Goal: Information Seeking & Learning: Learn about a topic

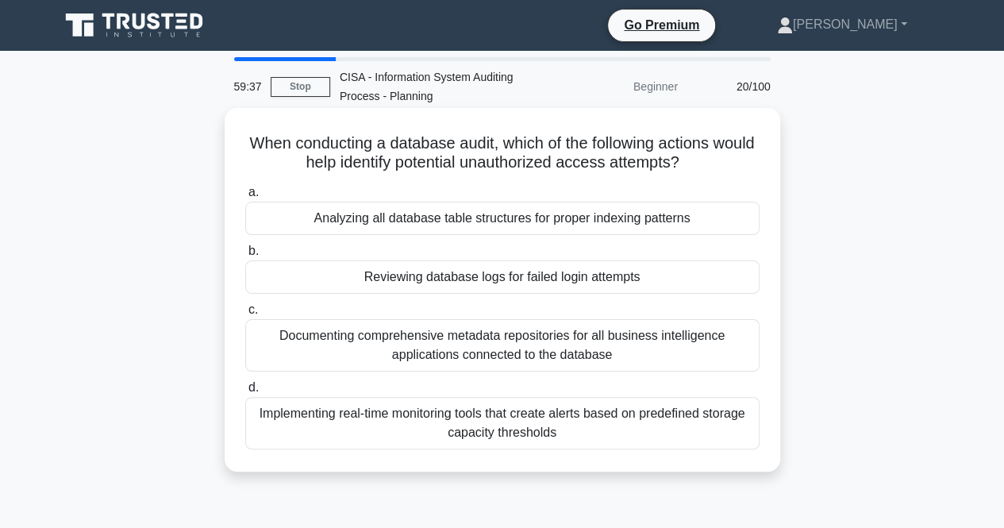
click at [508, 282] on div "Reviewing database logs for failed login attempts" at bounding box center [502, 276] width 514 height 33
click at [245, 256] on input "b. Reviewing database logs for failed login attempts" at bounding box center [245, 251] width 0 height 10
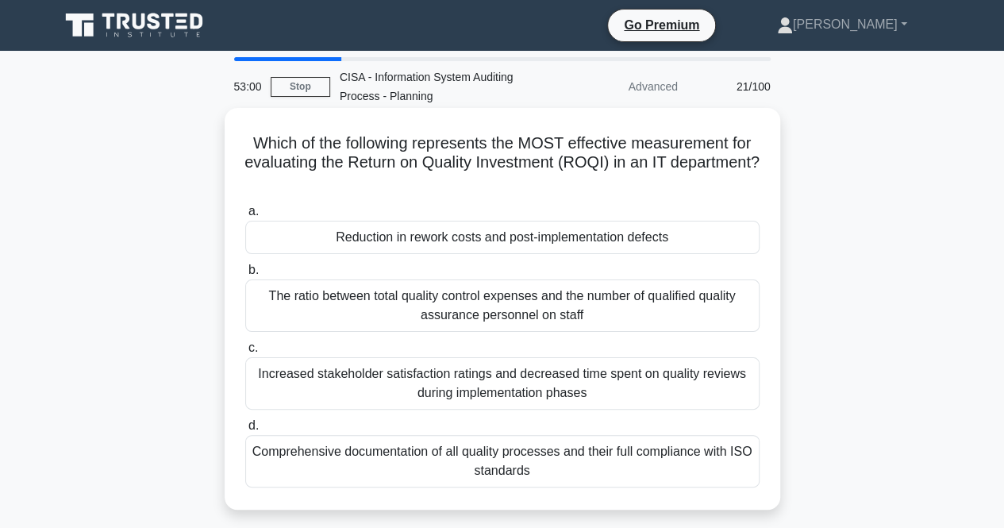
click at [436, 244] on div "Reduction in rework costs and post-implementation defects" at bounding box center [502, 237] width 514 height 33
click at [245, 217] on input "a. Reduction in rework costs and post-implementation defects" at bounding box center [245, 211] width 0 height 10
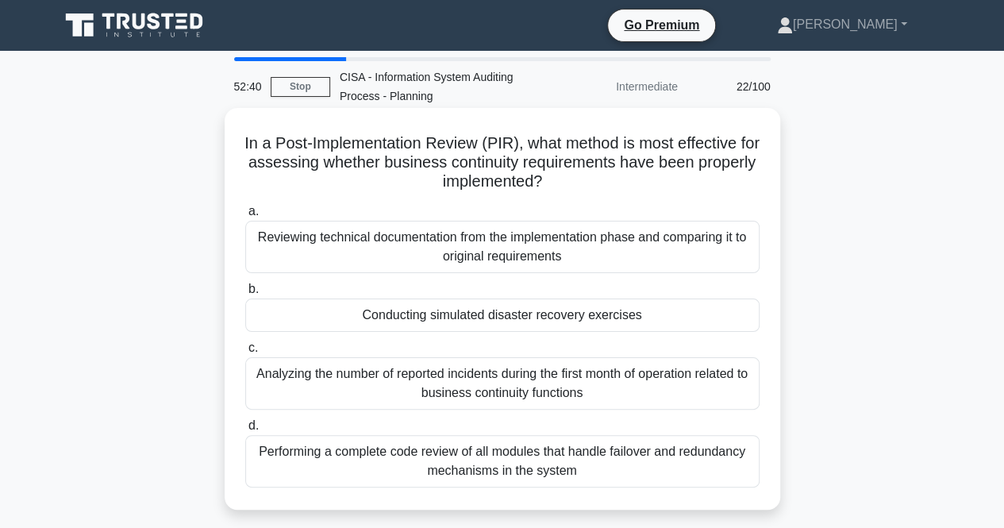
click at [449, 317] on div "Conducting simulated disaster recovery exercises" at bounding box center [502, 314] width 514 height 33
click at [245, 294] on input "b. Conducting simulated disaster recovery exercises" at bounding box center [245, 289] width 0 height 10
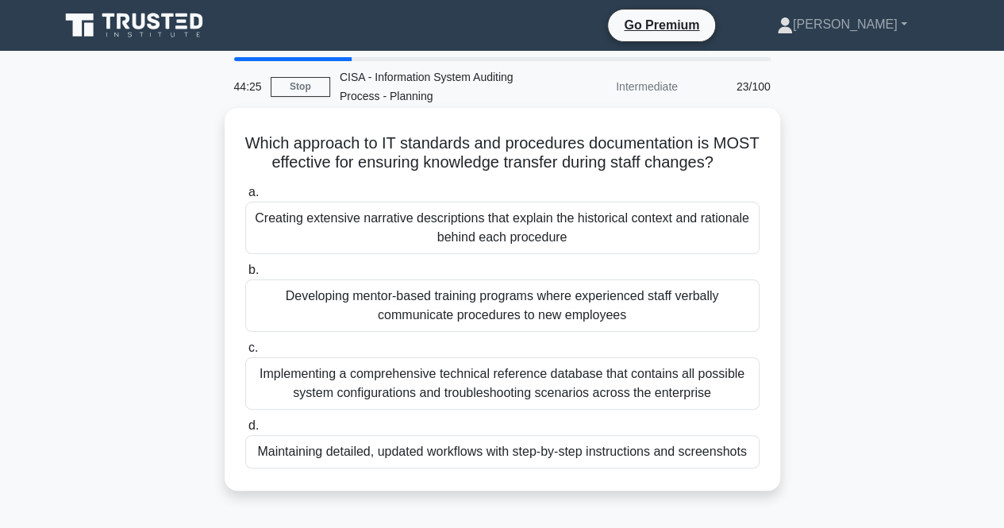
click at [478, 332] on div "Developing mentor-based training programs where experienced staff verbally comm…" at bounding box center [502, 305] width 514 height 52
click at [245, 275] on input "b. Developing mentor-based training programs where experienced staff verbally c…" at bounding box center [245, 270] width 0 height 10
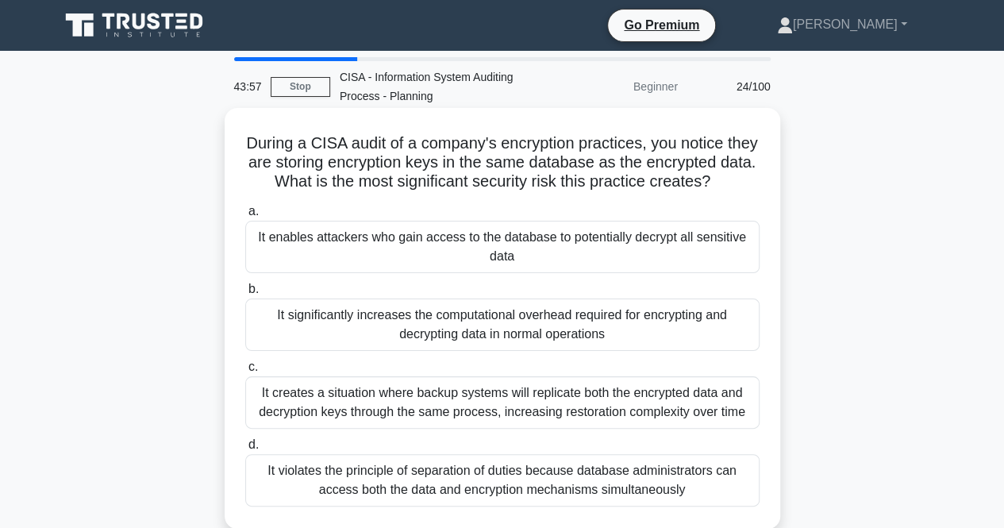
click at [458, 239] on div "It enables attackers who gain access to the database to potentially decrypt all…" at bounding box center [502, 247] width 514 height 52
click at [245, 217] on input "a. It enables attackers who gain access to the database to potentially decrypt …" at bounding box center [245, 211] width 0 height 10
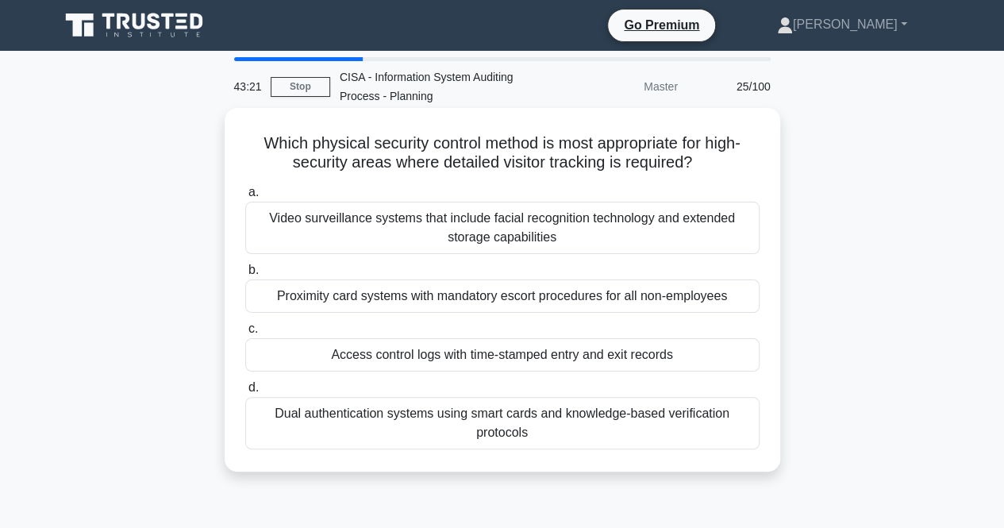
click at [446, 294] on div "Proximity card systems with mandatory escort procedures for all non-employees" at bounding box center [502, 295] width 514 height 33
click at [245, 275] on input "b. Proximity card systems with mandatory escort procedures for all non-employees" at bounding box center [245, 270] width 0 height 10
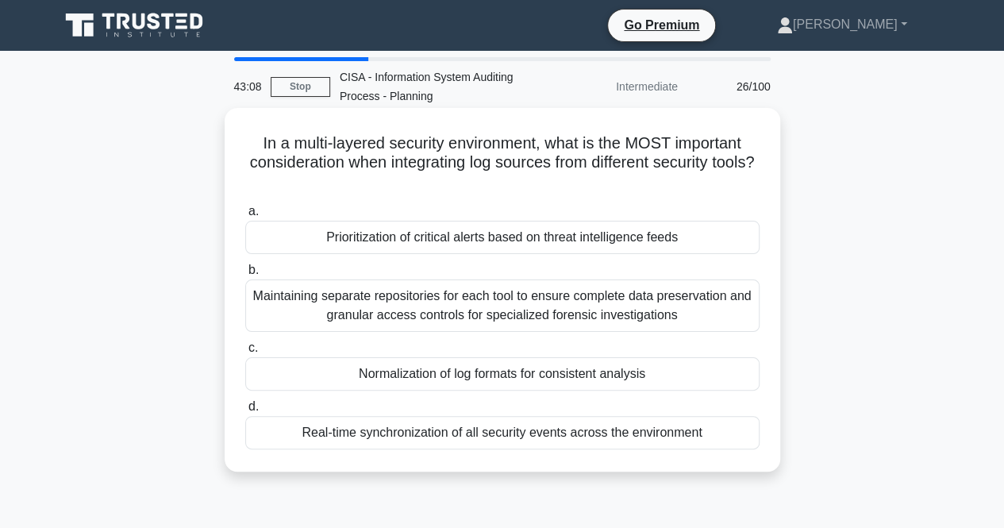
click at [402, 439] on div "Real-time synchronization of all security events across the environment" at bounding box center [502, 432] width 514 height 33
click at [245, 412] on input "d. Real-time synchronization of all security events across the environment" at bounding box center [245, 406] width 0 height 10
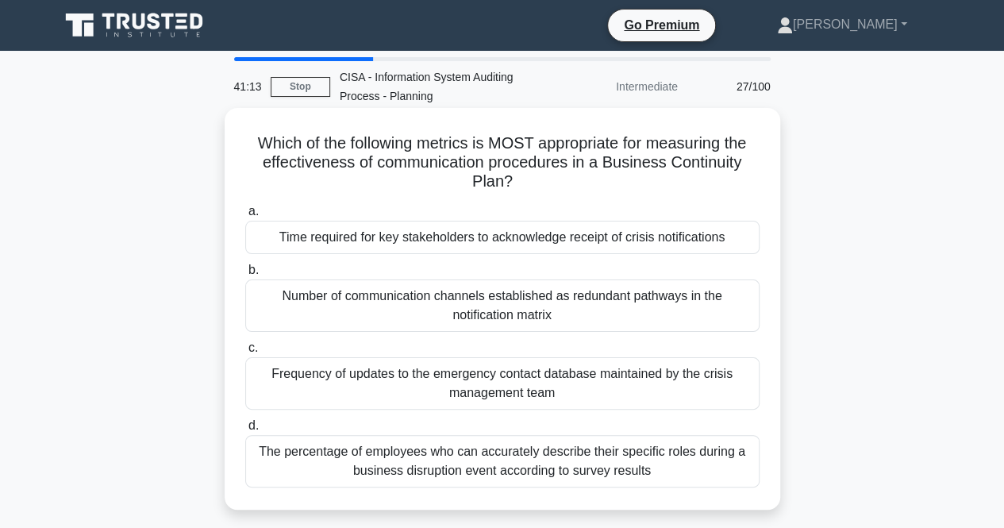
click at [366, 378] on div "Frequency of updates to the emergency contact database maintained by the crisis…" at bounding box center [502, 383] width 514 height 52
click at [245, 353] on input "c. Frequency of updates to the emergency contact database maintained by the cri…" at bounding box center [245, 348] width 0 height 10
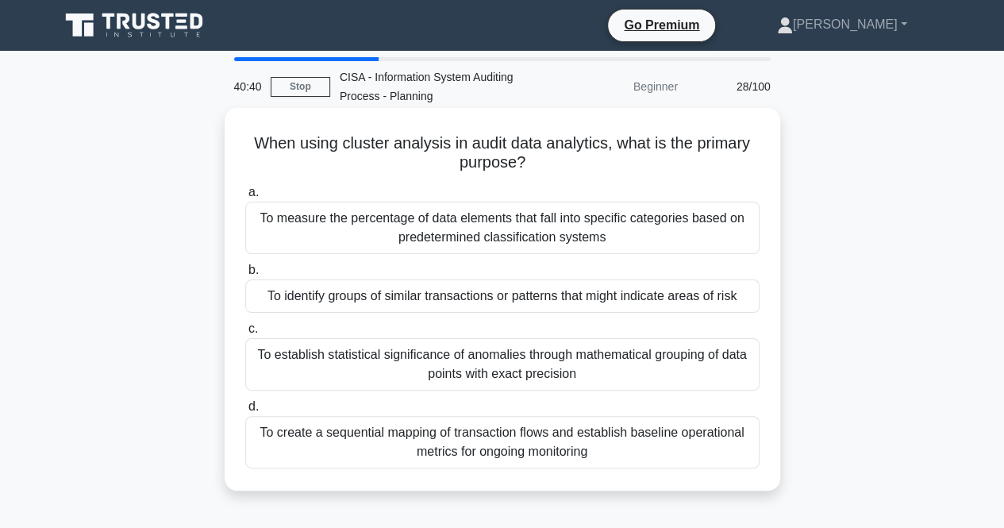
click at [505, 296] on div "To identify groups of similar transactions or patterns that might indicate area…" at bounding box center [502, 295] width 514 height 33
click at [245, 275] on input "b. To identify groups of similar transactions or patterns that might indicate a…" at bounding box center [245, 270] width 0 height 10
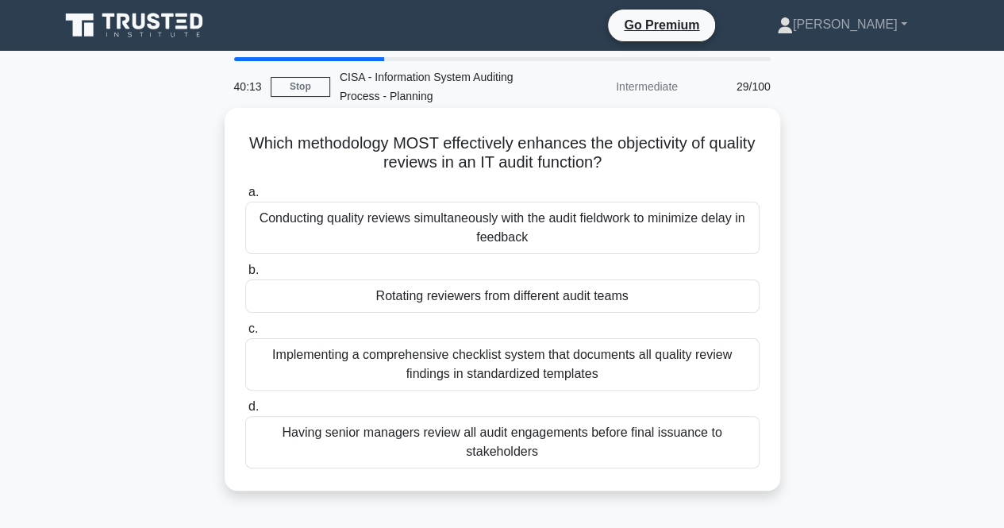
click at [376, 221] on div "Conducting quality reviews simultaneously with the audit fieldwork to minimize …" at bounding box center [502, 228] width 514 height 52
click at [245, 198] on input "a. Conducting quality reviews simultaneously with the audit fieldwork to minimi…" at bounding box center [245, 192] width 0 height 10
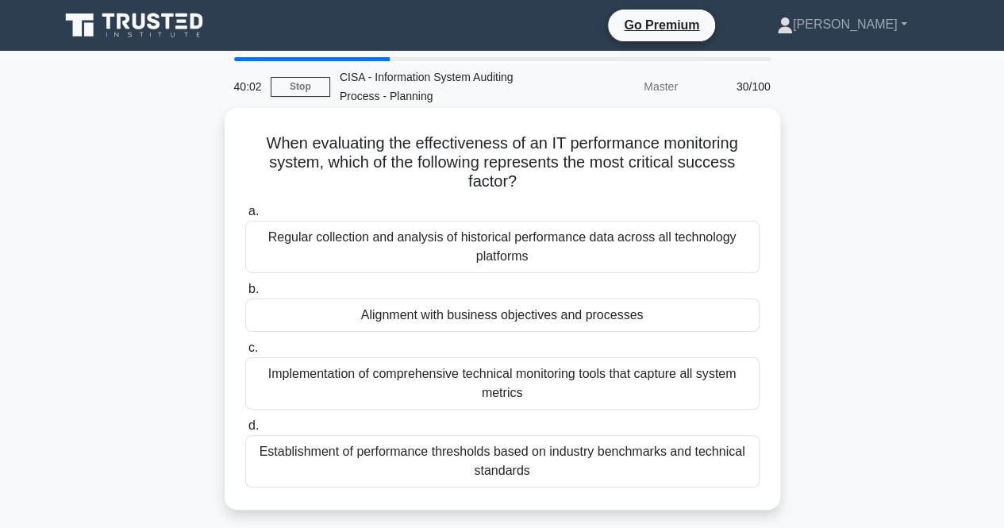
click at [499, 317] on div "Alignment with business objectives and processes" at bounding box center [502, 314] width 514 height 33
click at [245, 294] on input "b. Alignment with business objectives and processes" at bounding box center [245, 289] width 0 height 10
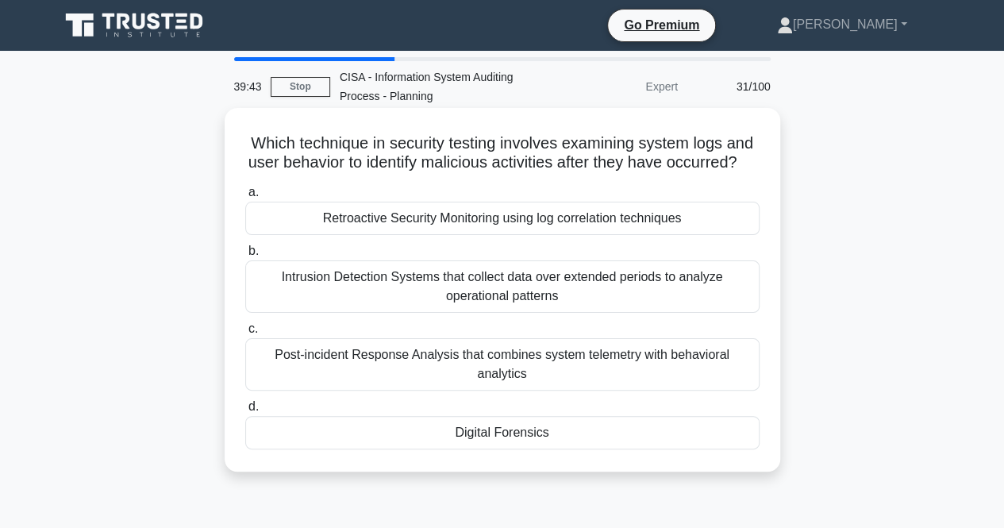
click at [533, 376] on div "Post-incident Response Analysis that combines system telemetry with behavioral …" at bounding box center [502, 364] width 514 height 52
click at [245, 334] on input "c. Post-incident Response Analysis that combines system telemetry with behavior…" at bounding box center [245, 329] width 0 height 10
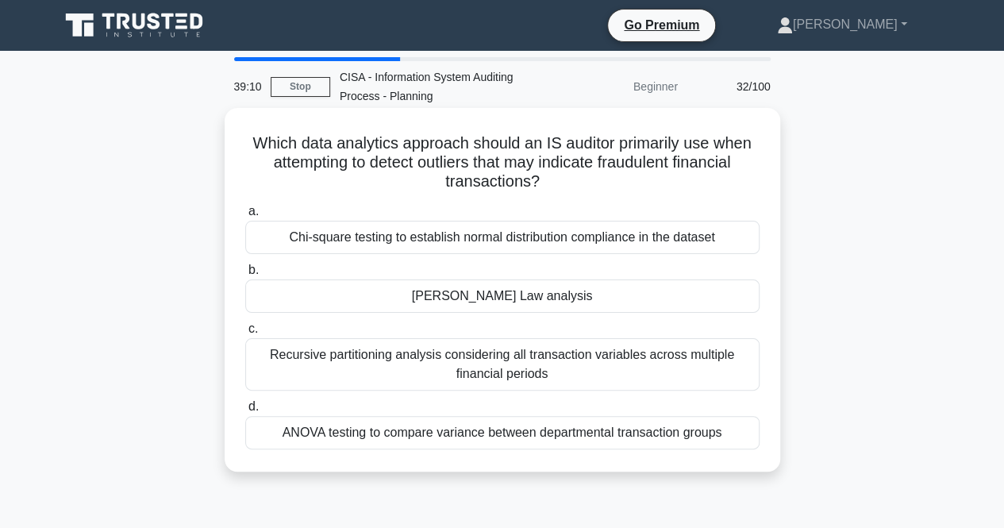
click at [459, 298] on div "[PERSON_NAME] Law analysis" at bounding box center [502, 295] width 514 height 33
click at [245, 275] on input "[PERSON_NAME] Law analysis" at bounding box center [245, 270] width 0 height 10
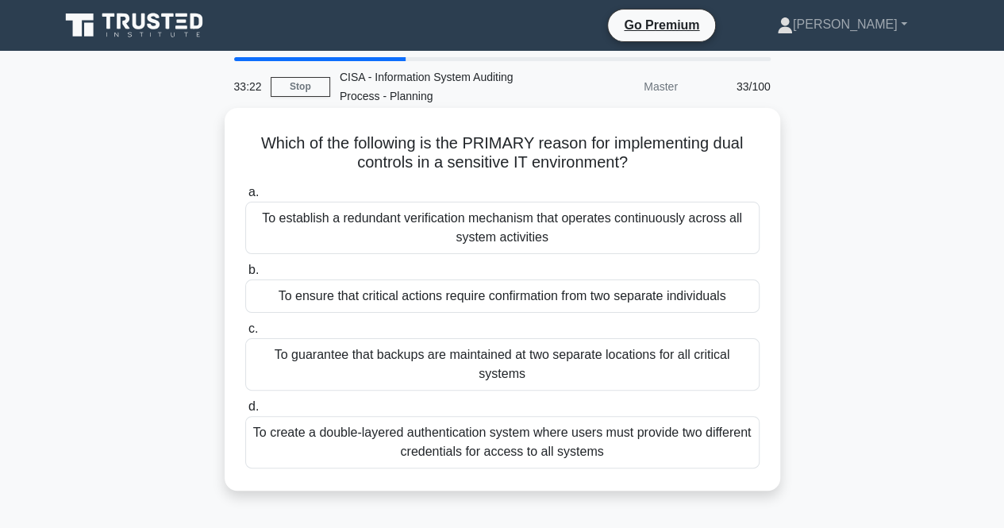
click at [452, 434] on div "To create a double-layered authentication system where users must provide two d…" at bounding box center [502, 442] width 514 height 52
click at [245, 412] on input "d. To create a double-layered authentication system where users must provide tw…" at bounding box center [245, 406] width 0 height 10
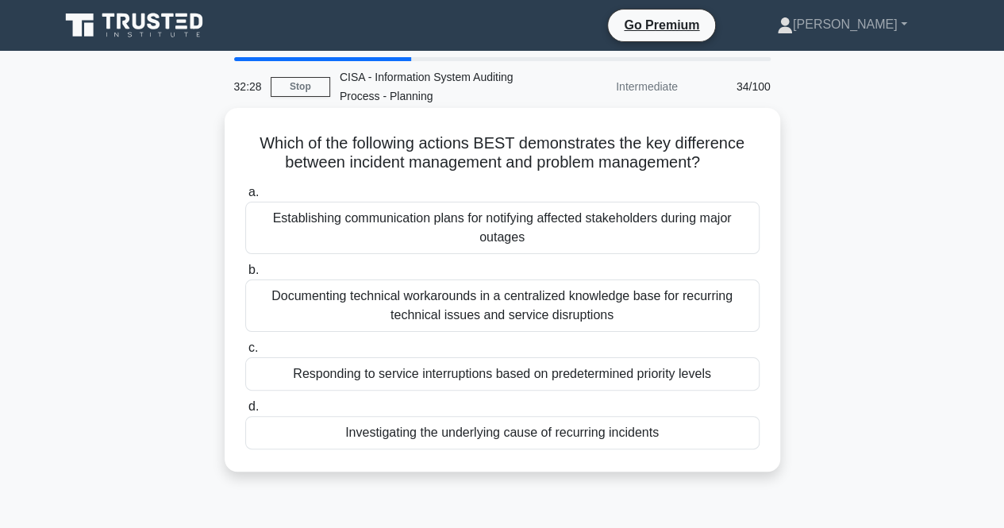
click at [524, 225] on div "Establishing communication plans for notifying affected stakeholders during maj…" at bounding box center [502, 228] width 514 height 52
click at [245, 198] on input "a. Establishing communication plans for notifying affected stakeholders during …" at bounding box center [245, 192] width 0 height 10
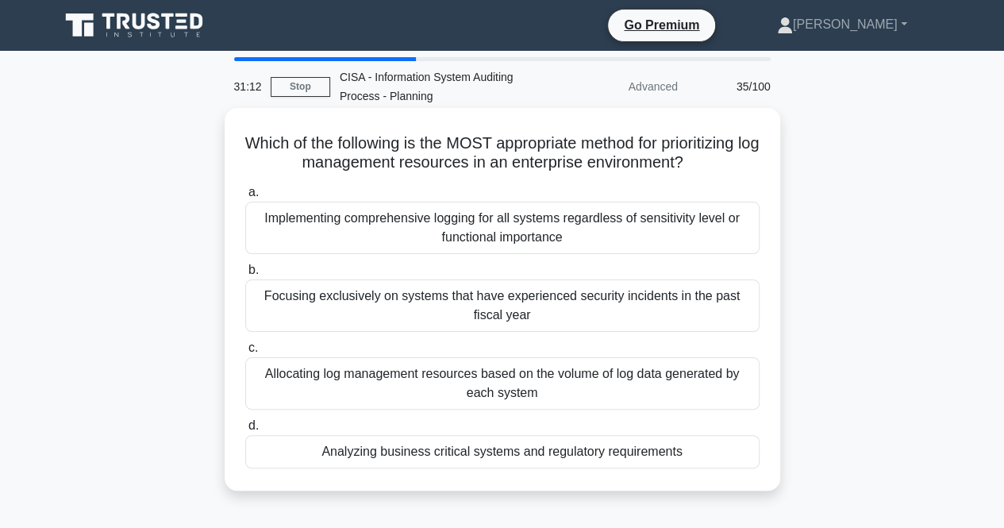
click at [389, 453] on div "Analyzing business critical systems and regulatory requirements" at bounding box center [502, 451] width 514 height 33
click at [245, 431] on input "d. Analyzing business critical systems and regulatory requirements" at bounding box center [245, 425] width 0 height 10
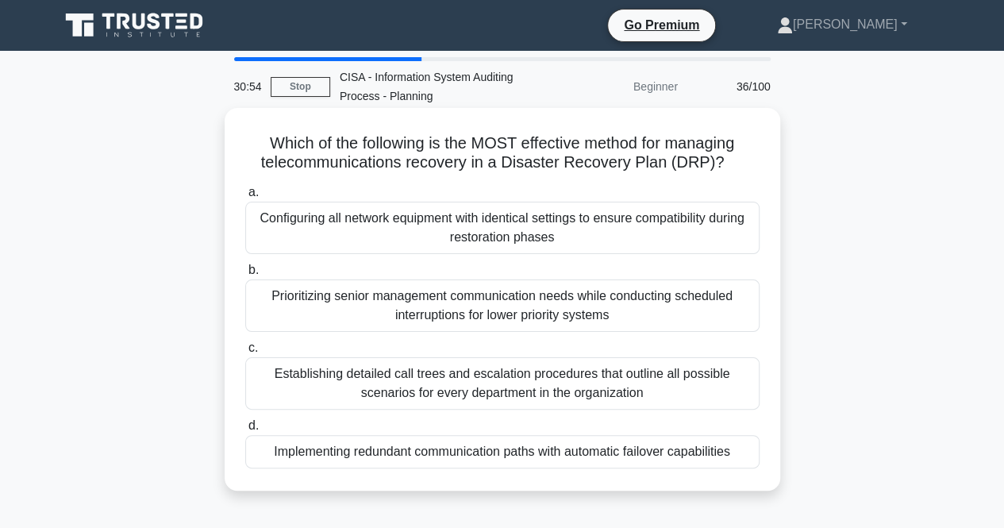
click at [430, 221] on div "Configuring all network equipment with identical settings to ensure compatibili…" at bounding box center [502, 228] width 514 height 52
click at [245, 198] on input "a. Configuring all network equipment with identical settings to ensure compatib…" at bounding box center [245, 192] width 0 height 10
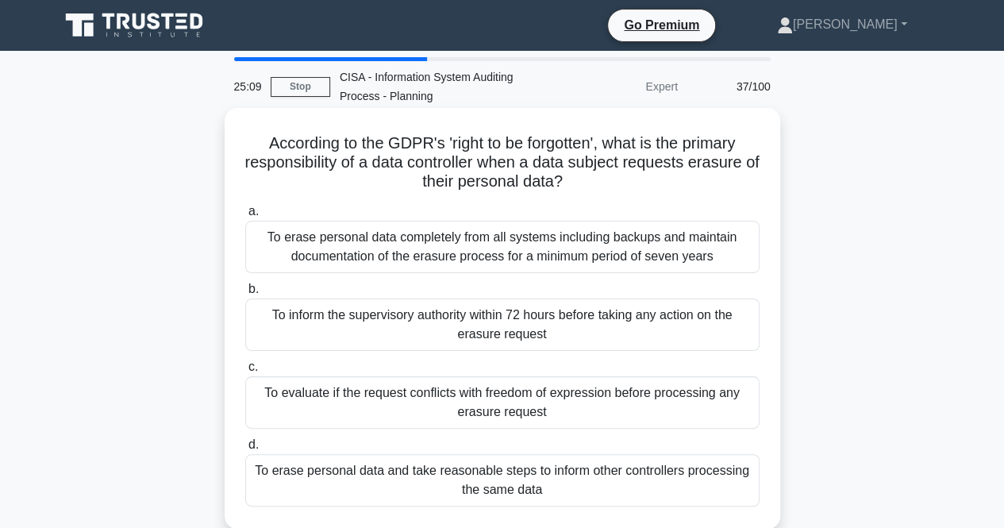
click at [363, 314] on div "To inform the supervisory authority within 72 hours before taking any action on…" at bounding box center [502, 324] width 514 height 52
click at [245, 294] on input "b. To inform the supervisory authority within 72 hours before taking any action…" at bounding box center [245, 289] width 0 height 10
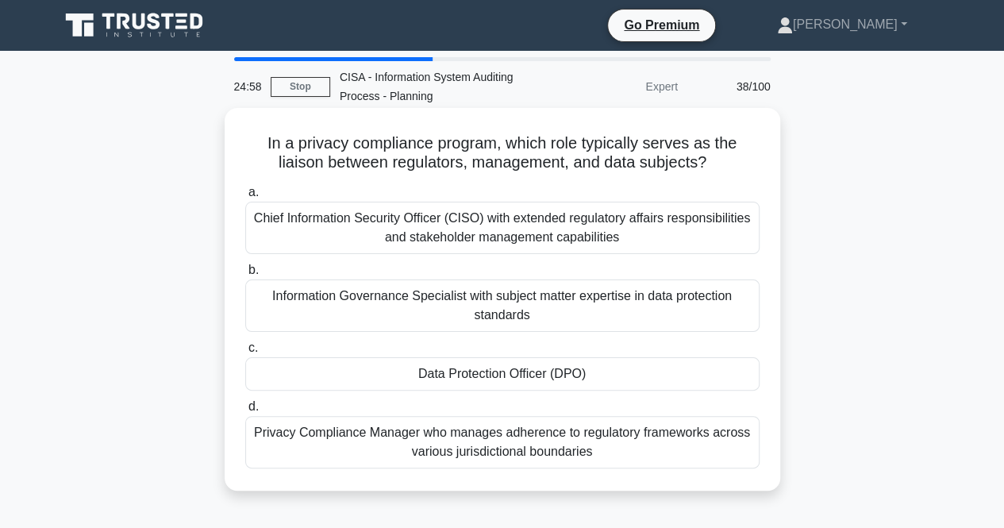
click at [466, 384] on div "Data Protection Officer (DPO)" at bounding box center [502, 373] width 514 height 33
click at [245, 353] on input "c. Data Protection Officer (DPO)" at bounding box center [245, 348] width 0 height 10
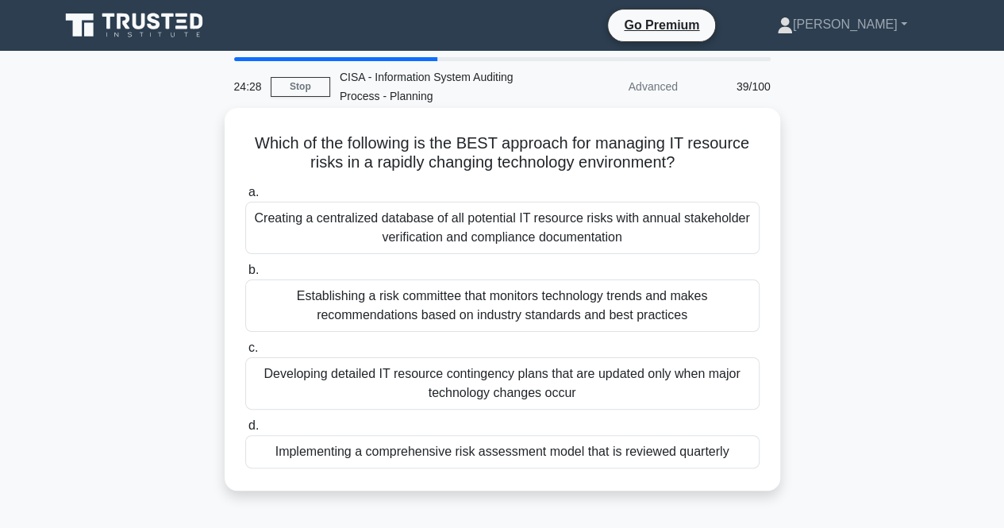
click at [423, 311] on div "Establishing a risk committee that monitors technology trends and makes recomme…" at bounding box center [502, 305] width 514 height 52
click at [245, 275] on input "b. Establishing a risk committee that monitors technology trends and makes reco…" at bounding box center [245, 270] width 0 height 10
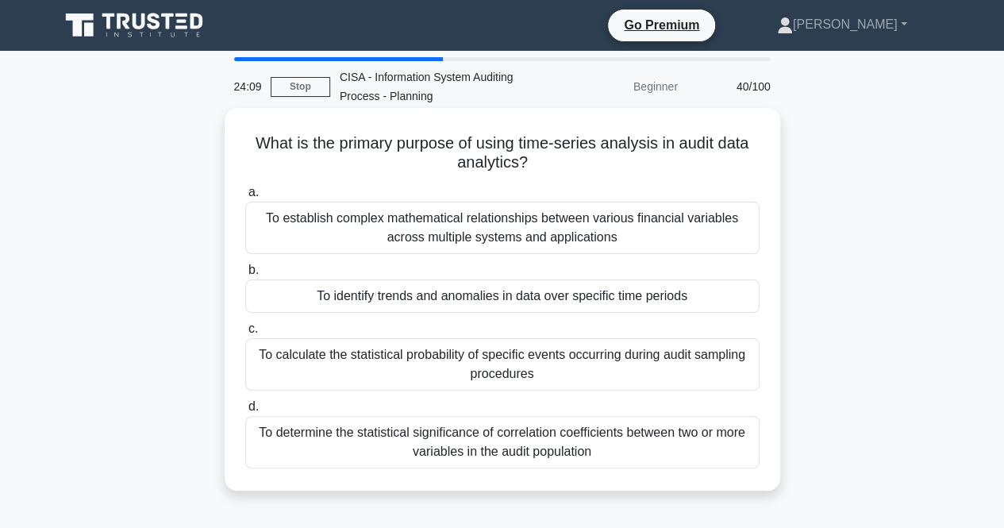
click at [424, 299] on div "To identify trends and anomalies in data over specific time periods" at bounding box center [502, 295] width 514 height 33
click at [245, 275] on input "b. To identify trends and anomalies in data over specific time periods" at bounding box center [245, 270] width 0 height 10
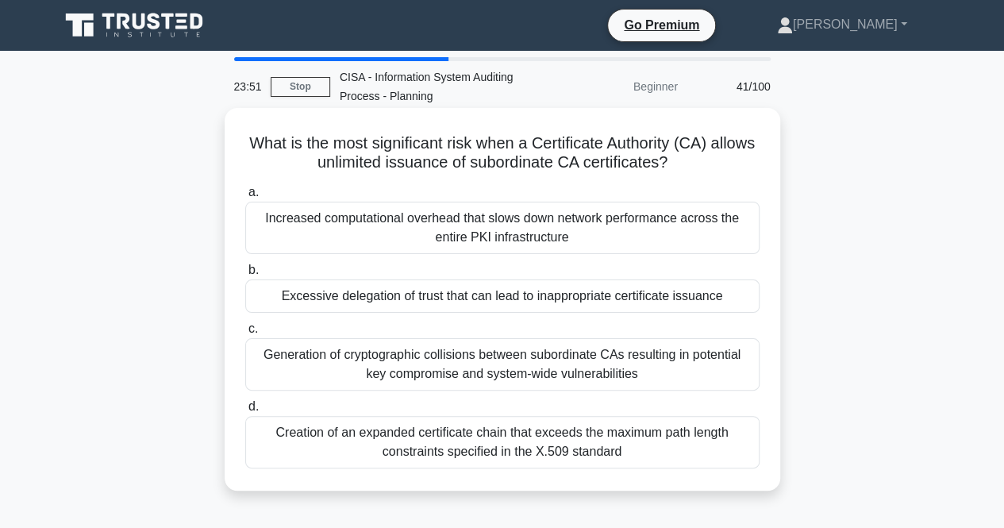
click at [417, 301] on div "Excessive delegation of trust that can lead to inappropriate certificate issuan…" at bounding box center [502, 295] width 514 height 33
click at [245, 275] on input "b. Excessive delegation of trust that can lead to inappropriate certificate iss…" at bounding box center [245, 270] width 0 height 10
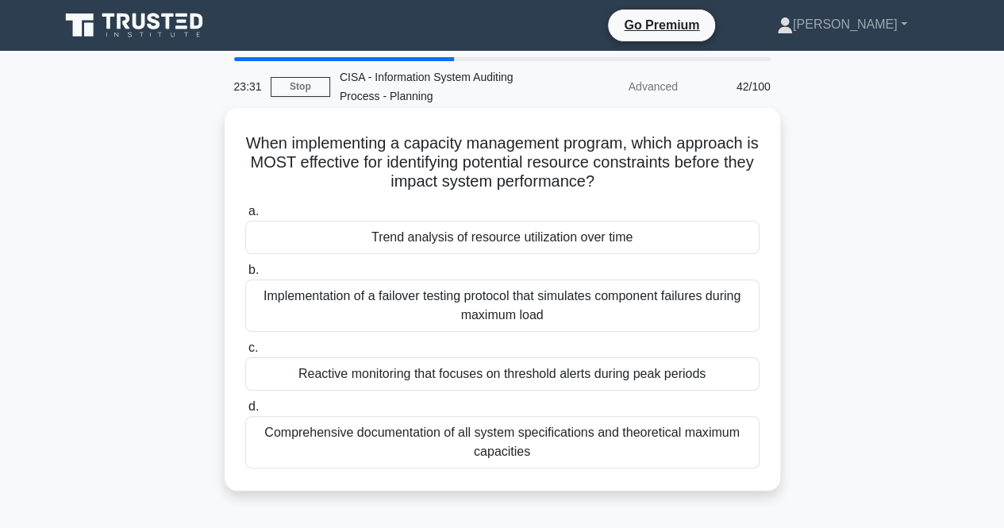
click at [395, 374] on div "Reactive monitoring that focuses on threshold alerts during peak periods" at bounding box center [502, 373] width 514 height 33
click at [245, 353] on input "c. Reactive monitoring that focuses on threshold alerts during peak periods" at bounding box center [245, 348] width 0 height 10
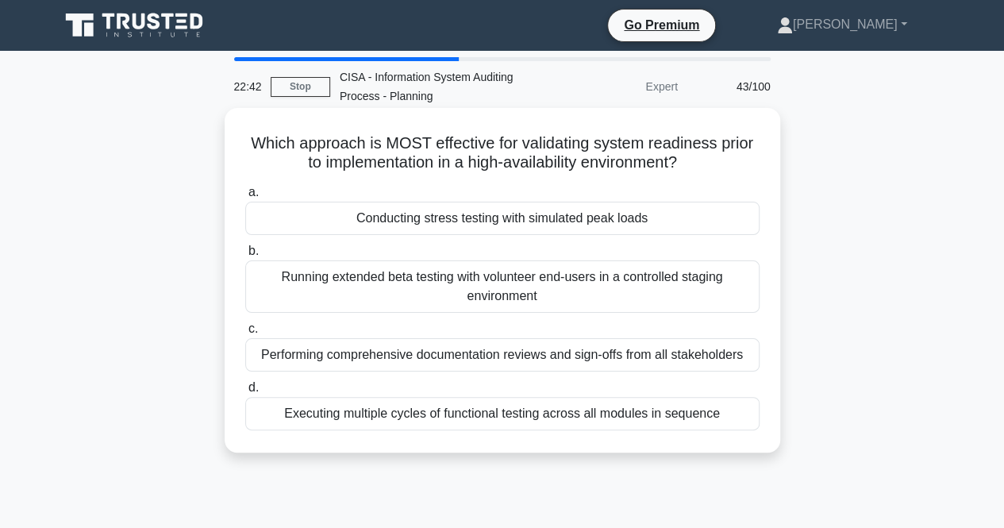
click at [412, 226] on div "Conducting stress testing with simulated peak loads" at bounding box center [502, 218] width 514 height 33
click at [245, 198] on input "a. Conducting stress testing with simulated peak loads" at bounding box center [245, 192] width 0 height 10
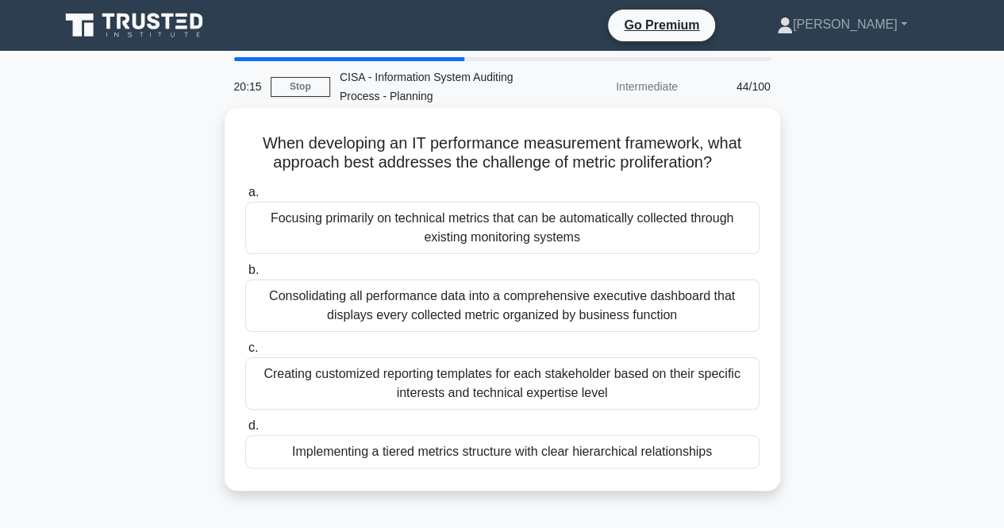
click at [385, 226] on div "Focusing primarily on technical metrics that can be automatically collected thr…" at bounding box center [502, 228] width 514 height 52
click at [245, 198] on input "a. Focusing primarily on technical metrics that can be automatically collected …" at bounding box center [245, 192] width 0 height 10
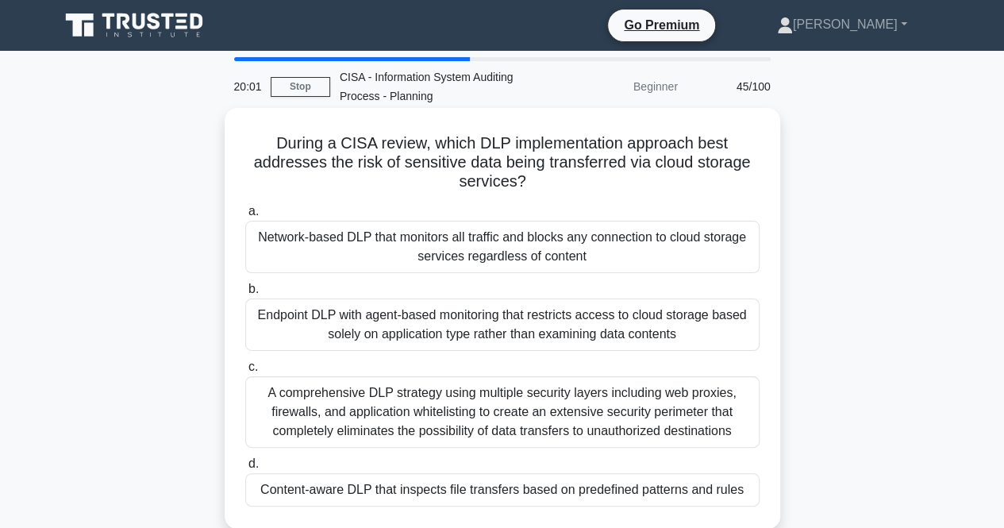
click at [368, 323] on div "Endpoint DLP with agent-based monitoring that restricts access to cloud storage…" at bounding box center [502, 324] width 514 height 52
click at [245, 294] on input "b. Endpoint DLP with agent-based monitoring that restricts access to cloud stor…" at bounding box center [245, 289] width 0 height 10
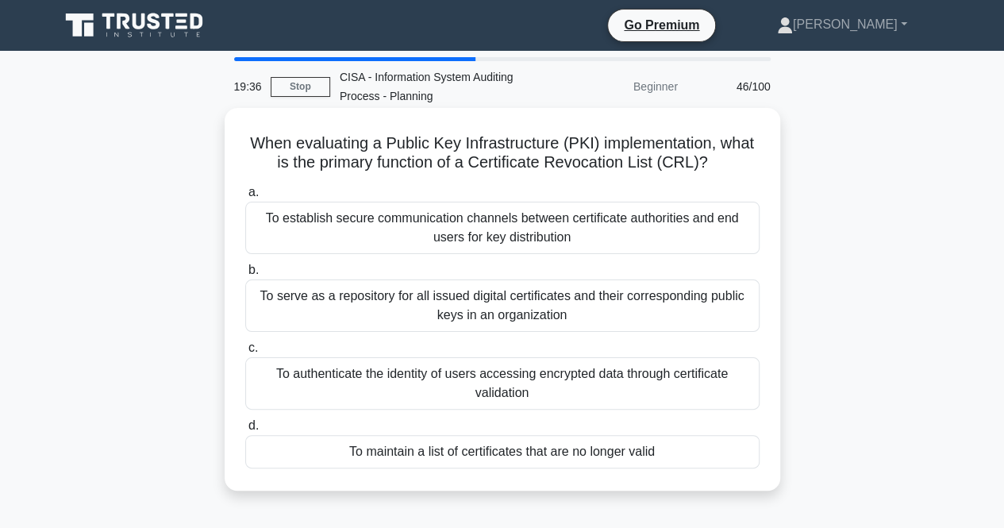
click at [413, 370] on div "To authenticate the identity of users accessing encrypted data through certific…" at bounding box center [502, 383] width 514 height 52
click at [245, 353] on input "c. To authenticate the identity of users accessing encrypted data through certi…" at bounding box center [245, 348] width 0 height 10
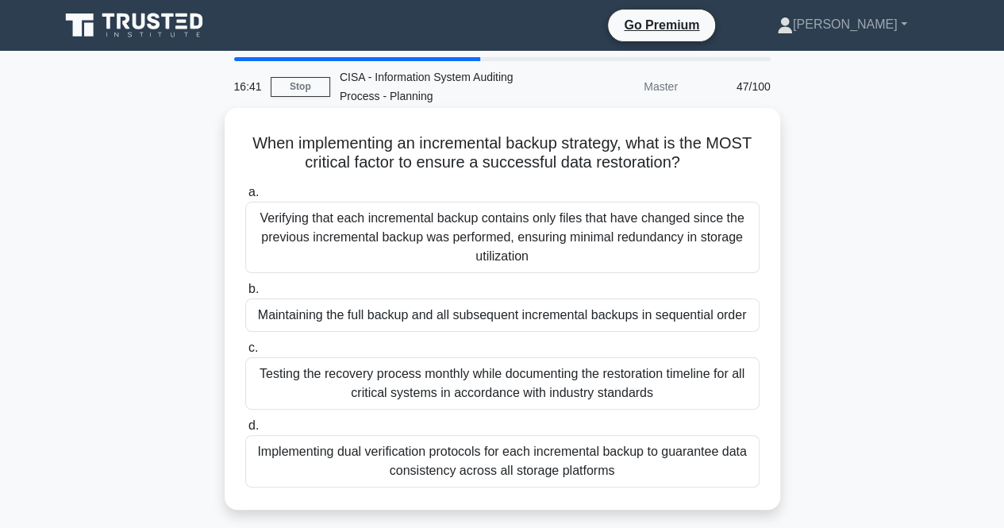
click at [363, 315] on div "Maintaining the full backup and all subsequent incremental backups in sequentia…" at bounding box center [502, 314] width 514 height 33
click at [245, 294] on input "b. Maintaining the full backup and all subsequent incremental backups in sequen…" at bounding box center [245, 289] width 0 height 10
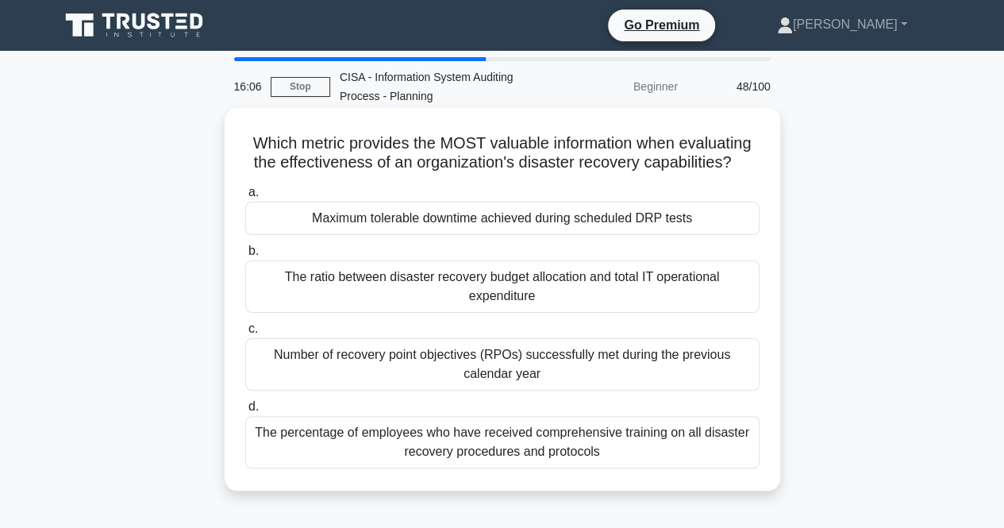
click at [390, 217] on div "Maximum tolerable downtime achieved during scheduled DRP tests" at bounding box center [502, 218] width 514 height 33
click at [245, 198] on input "a. Maximum tolerable downtime achieved during scheduled DRP tests" at bounding box center [245, 192] width 0 height 10
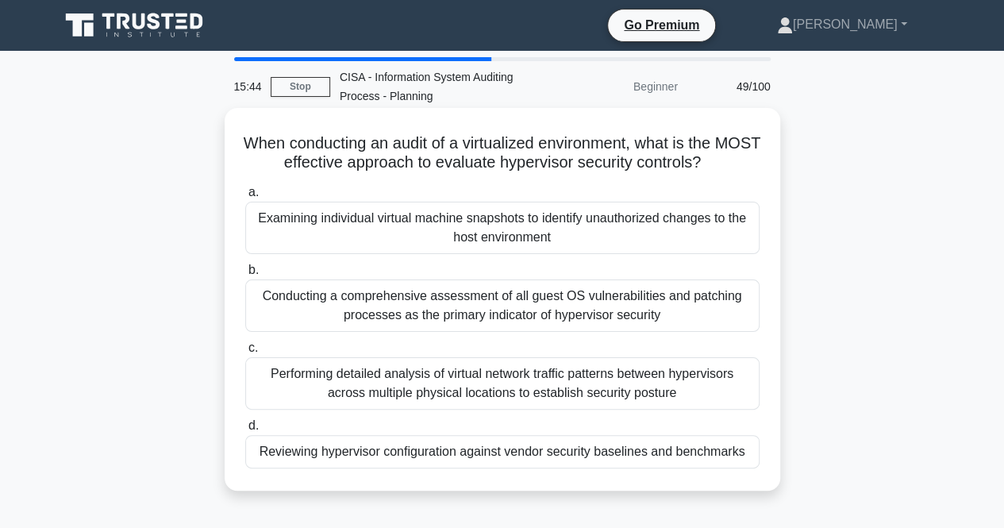
click at [478, 453] on div "Reviewing hypervisor configuration against vendor security baselines and benchm…" at bounding box center [502, 451] width 514 height 33
click at [245, 431] on input "d. Reviewing hypervisor configuration against vendor security baselines and ben…" at bounding box center [245, 425] width 0 height 10
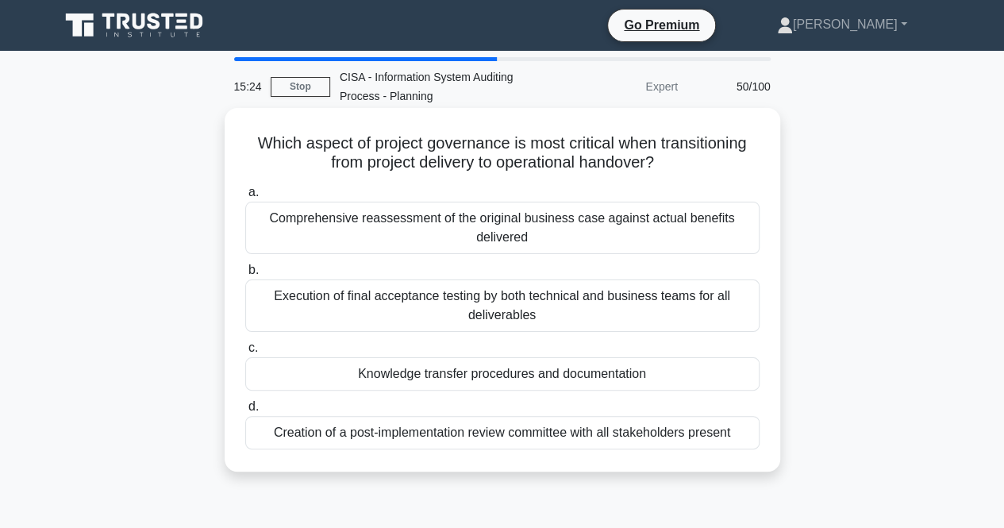
click at [367, 430] on div "Creation of a post-implementation review committee with all stakeholders present" at bounding box center [502, 432] width 514 height 33
click at [245, 412] on input "d. Creation of a post-implementation review committee with all stakeholders pre…" at bounding box center [245, 406] width 0 height 10
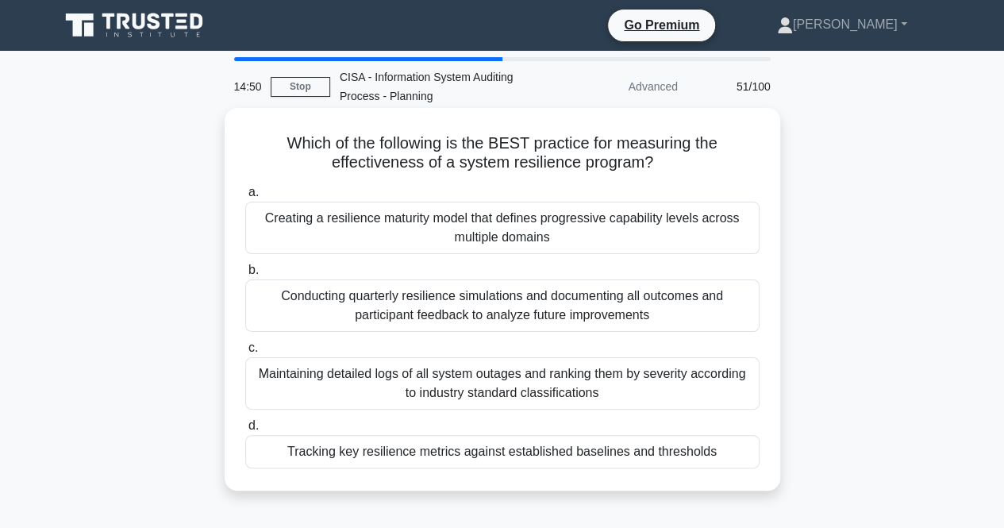
click at [479, 455] on div "Tracking key resilience metrics against established baselines and thresholds" at bounding box center [502, 451] width 514 height 33
click at [245, 431] on input "d. Tracking key resilience metrics against established baselines and thresholds" at bounding box center [245, 425] width 0 height 10
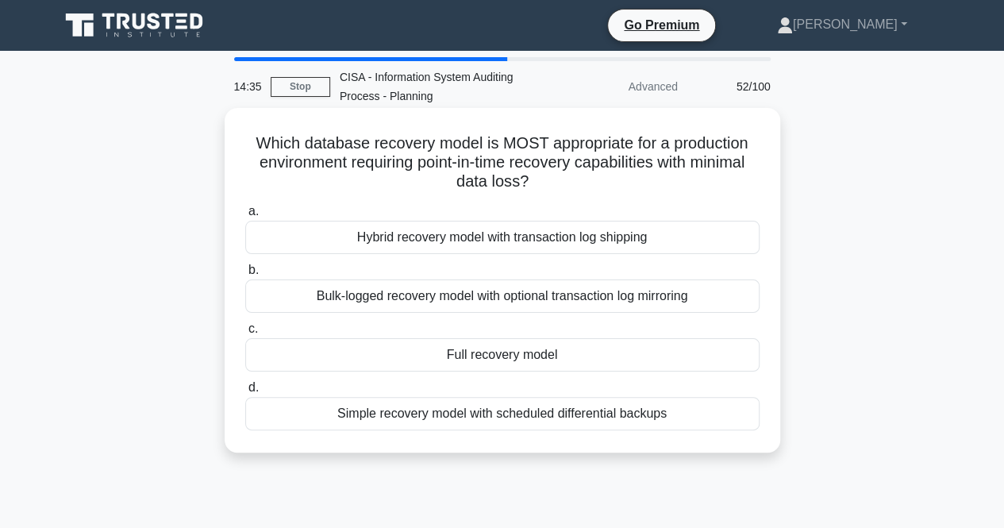
click at [436, 411] on div "Simple recovery model with scheduled differential backups" at bounding box center [502, 413] width 514 height 33
click at [245, 393] on input "d. Simple recovery model with scheduled differential backups" at bounding box center [245, 387] width 0 height 10
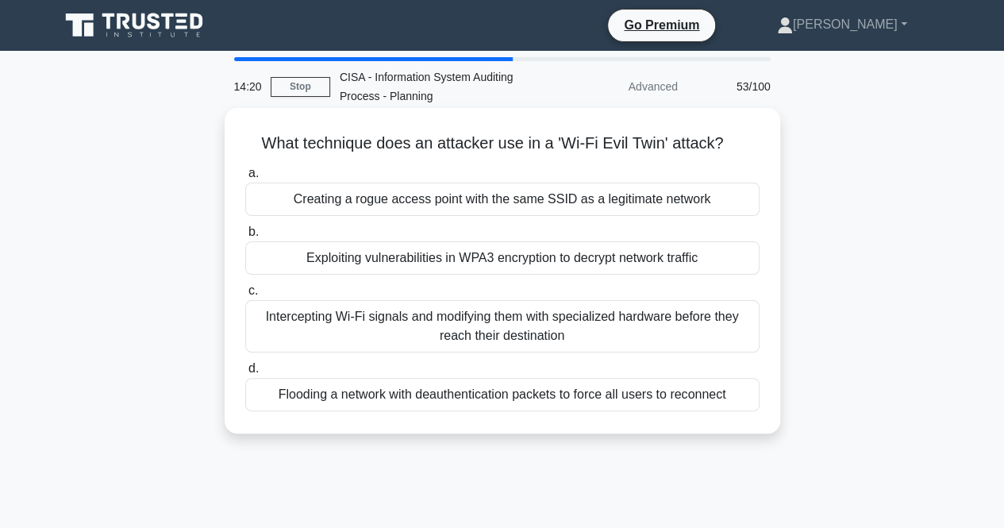
click at [413, 202] on div "Creating a rogue access point with the same SSID as a legitimate network" at bounding box center [502, 198] width 514 height 33
click at [245, 179] on input "a. Creating a rogue access point with the same SSID as a legitimate network" at bounding box center [245, 173] width 0 height 10
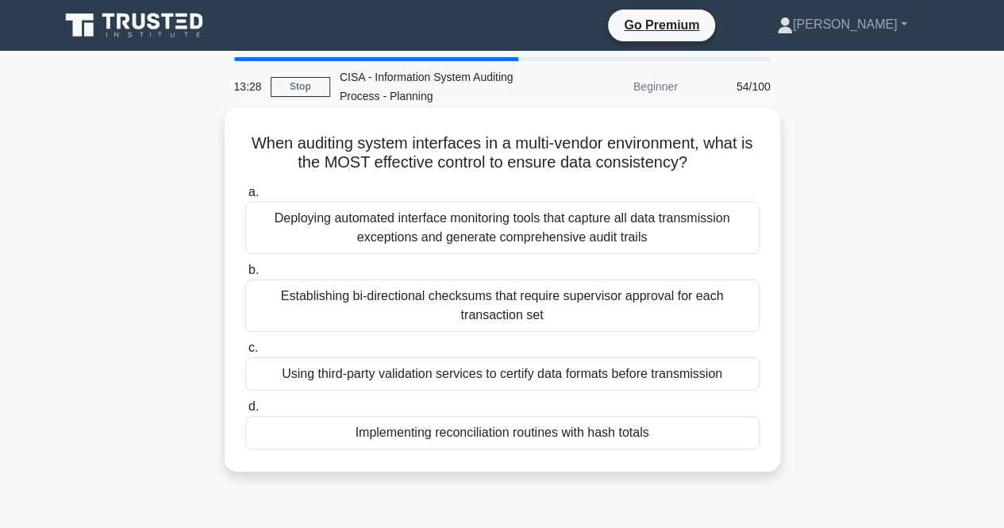
click at [479, 434] on div "Implementing reconciliation routines with hash totals" at bounding box center [502, 432] width 514 height 33
click at [245, 412] on input "d. Implementing reconciliation routines with hash totals" at bounding box center [245, 406] width 0 height 10
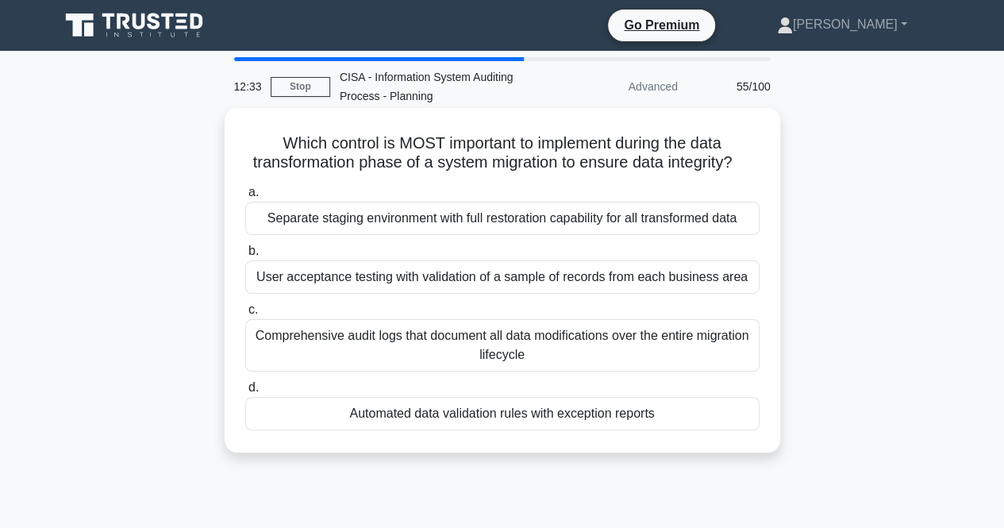
click at [382, 430] on div "Automated data validation rules with exception reports" at bounding box center [502, 413] width 514 height 33
click at [245, 393] on input "d. Automated data validation rules with exception reports" at bounding box center [245, 387] width 0 height 10
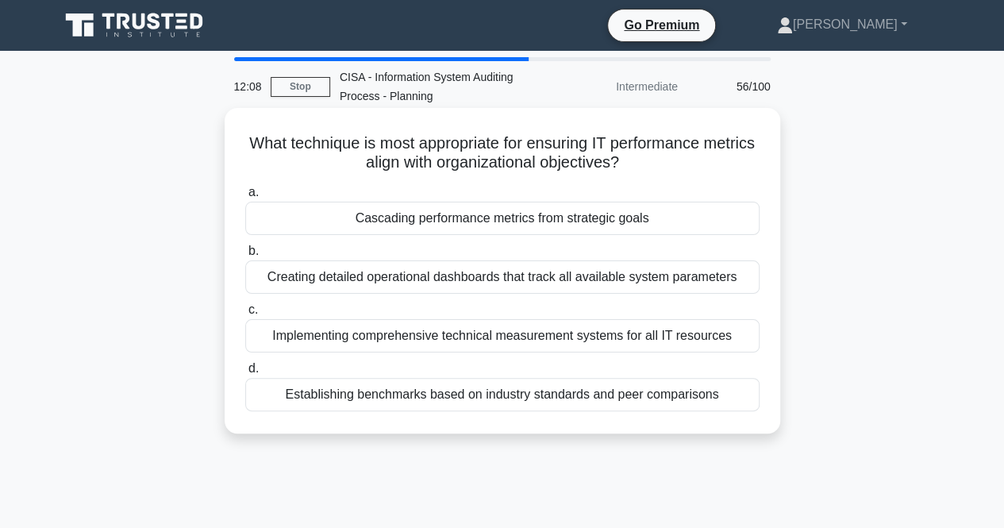
click at [459, 225] on div "Cascading performance metrics from strategic goals" at bounding box center [502, 218] width 514 height 33
click at [245, 198] on input "a. Cascading performance metrics from strategic goals" at bounding box center [245, 192] width 0 height 10
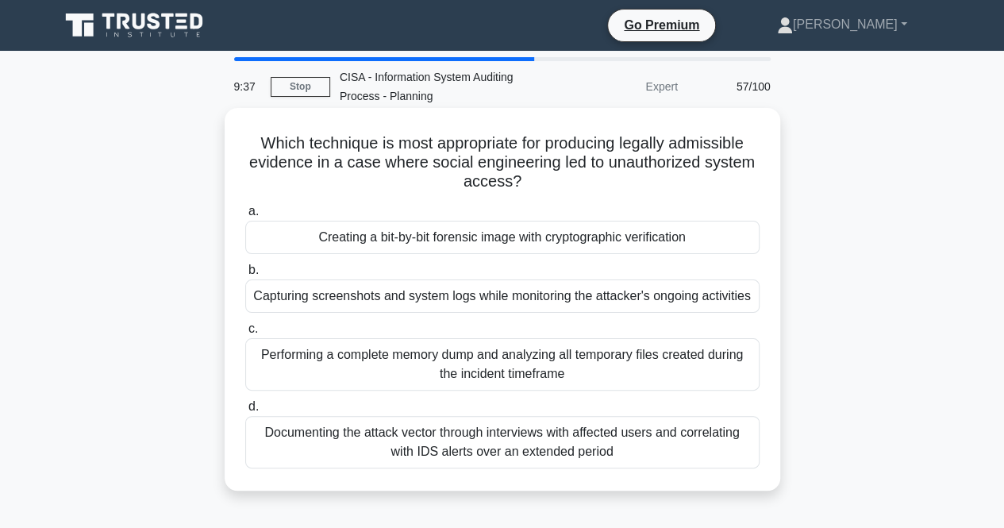
click at [440, 234] on div "Creating a bit-by-bit forensic image with cryptographic verification" at bounding box center [502, 237] width 514 height 33
click at [245, 217] on input "a. Creating a bit-by-bit forensic image with cryptographic verification" at bounding box center [245, 211] width 0 height 10
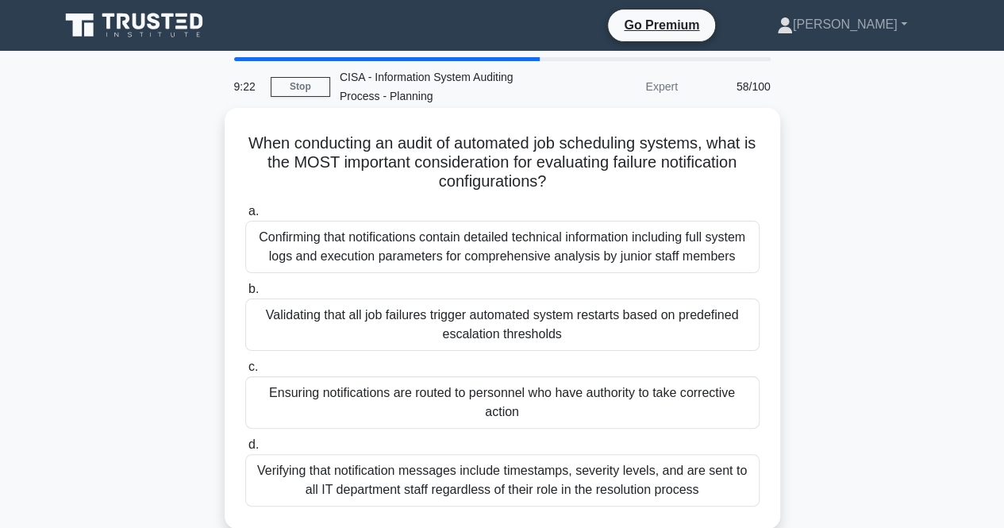
click at [389, 313] on div "Validating that all job failures trigger automated system restarts based on pre…" at bounding box center [502, 324] width 514 height 52
click at [245, 294] on input "b. Validating that all job failures trigger automated system restarts based on …" at bounding box center [245, 289] width 0 height 10
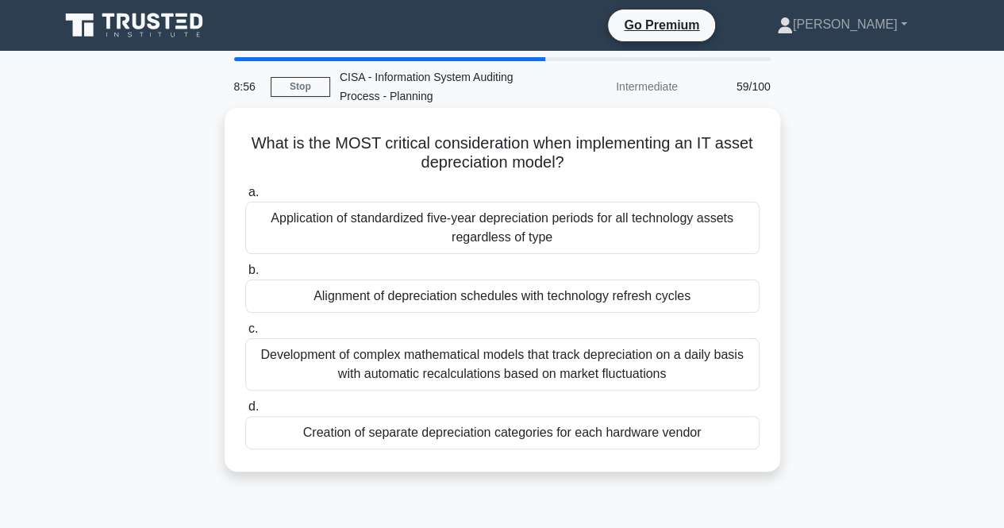
click at [432, 301] on div "Alignment of depreciation schedules with technology refresh cycles" at bounding box center [502, 295] width 514 height 33
click at [245, 275] on input "b. Alignment of depreciation schedules with technology refresh cycles" at bounding box center [245, 270] width 0 height 10
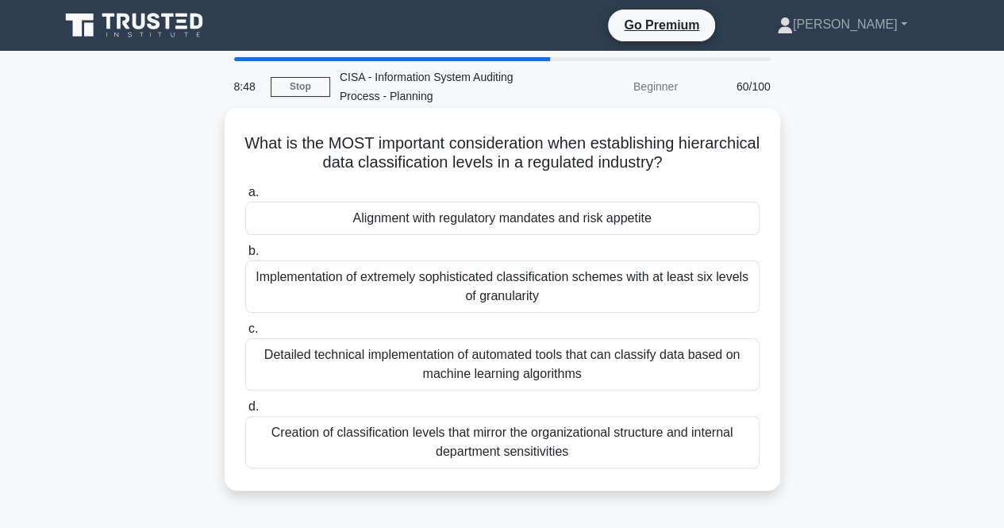
click at [455, 223] on div "Alignment with regulatory mandates and risk appetite" at bounding box center [502, 218] width 514 height 33
click at [245, 198] on input "a. Alignment with regulatory mandates and risk appetite" at bounding box center [245, 192] width 0 height 10
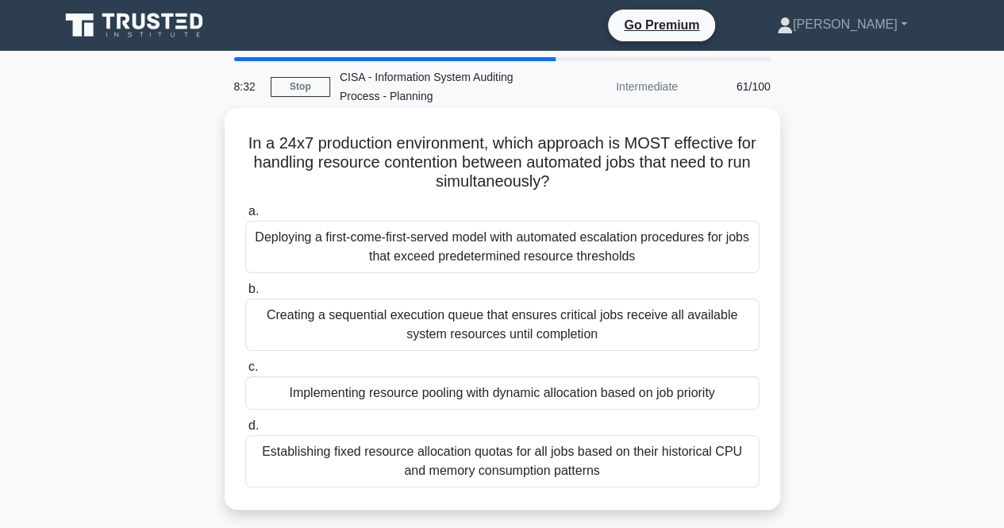
click at [432, 393] on div "Implementing resource pooling with dynamic allocation based on job priority" at bounding box center [502, 392] width 514 height 33
click at [245, 372] on input "c. Implementing resource pooling with dynamic allocation based on job priority" at bounding box center [245, 367] width 0 height 10
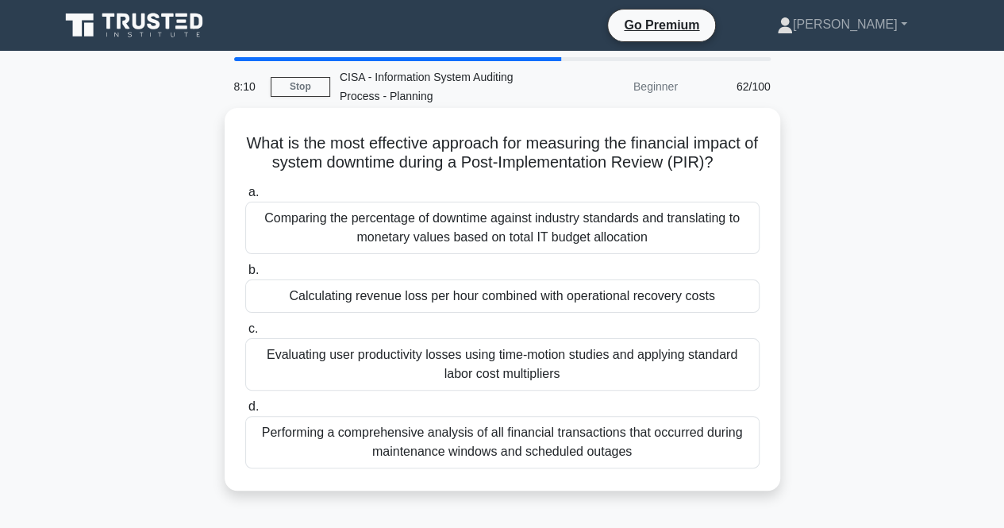
click at [428, 302] on div "Calculating revenue loss per hour combined with operational recovery costs" at bounding box center [502, 295] width 514 height 33
click at [245, 275] on input "b. Calculating revenue loss per hour combined with operational recovery costs" at bounding box center [245, 270] width 0 height 10
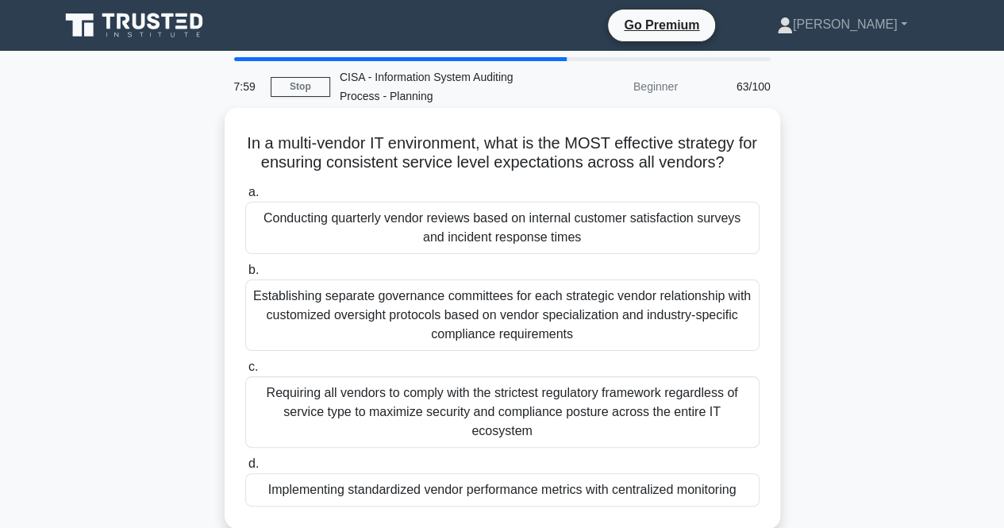
click at [477, 225] on div "Conducting quarterly vendor reviews based on internal customer satisfaction sur…" at bounding box center [502, 228] width 514 height 52
click at [245, 198] on input "a. Conducting quarterly vendor reviews based on internal customer satisfaction …" at bounding box center [245, 192] width 0 height 10
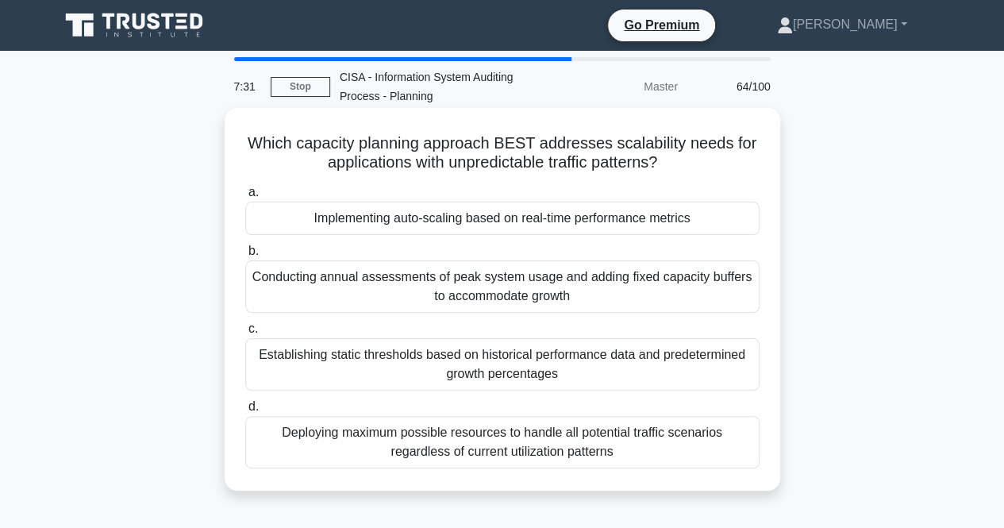
click at [405, 221] on div "Implementing auto-scaling based on real-time performance metrics" at bounding box center [502, 218] width 514 height 33
click at [245, 198] on input "a. Implementing auto-scaling based on real-time performance metrics" at bounding box center [245, 192] width 0 height 10
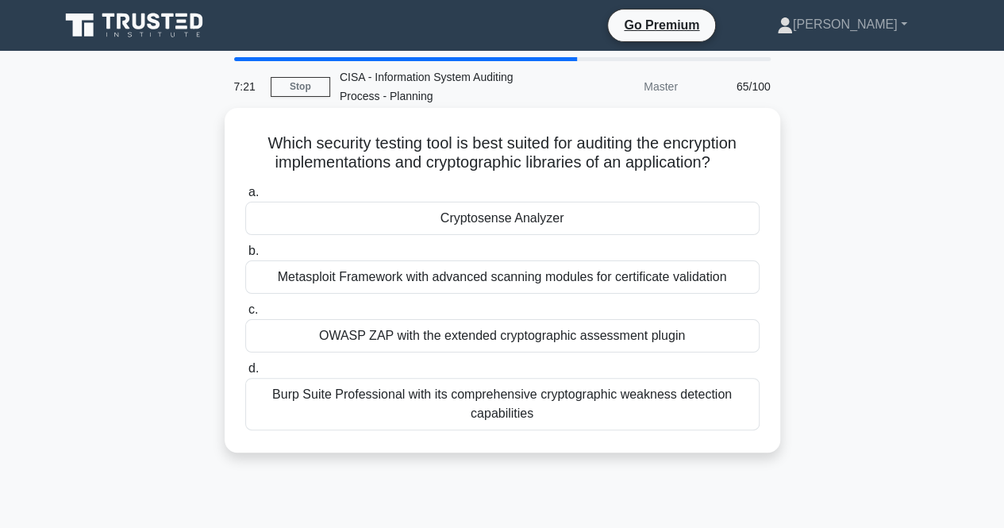
click at [496, 227] on div "Cryptosense Analyzer" at bounding box center [502, 218] width 514 height 33
click at [245, 198] on input "a. Cryptosense Analyzer" at bounding box center [245, 192] width 0 height 10
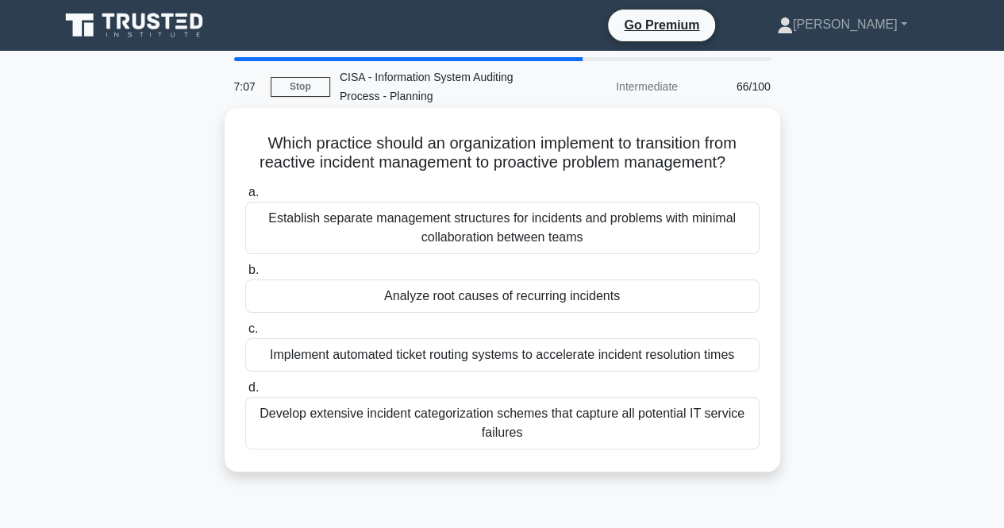
click at [487, 298] on div "Analyze root causes of recurring incidents" at bounding box center [502, 295] width 514 height 33
click at [245, 275] on input "b. Analyze root causes of recurring incidents" at bounding box center [245, 270] width 0 height 10
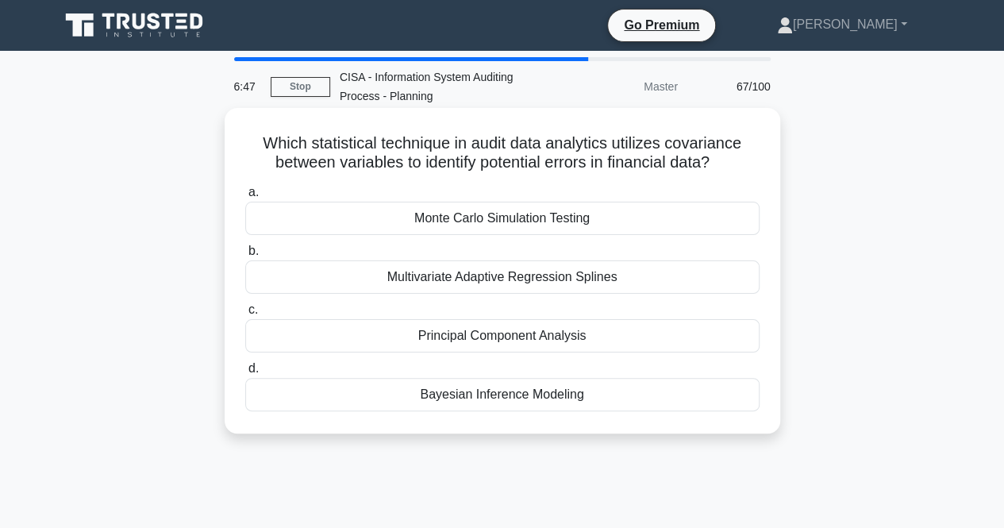
click at [514, 393] on div "Bayesian Inference Modeling" at bounding box center [502, 394] width 514 height 33
click at [245, 374] on input "d. Bayesian Inference Modeling" at bounding box center [245, 368] width 0 height 10
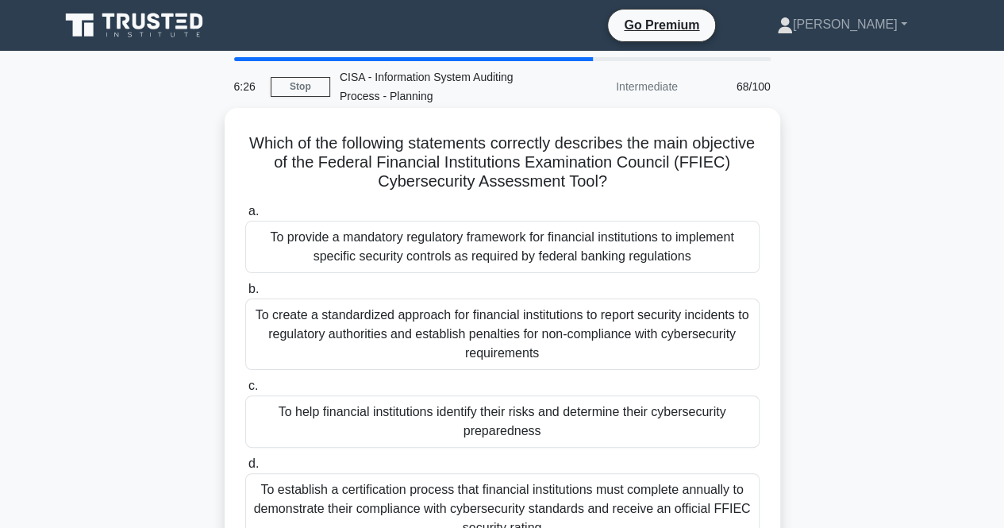
click at [406, 245] on div "To provide a mandatory regulatory framework for financial institutions to imple…" at bounding box center [502, 247] width 514 height 52
click at [245, 217] on input "a. To provide a mandatory regulatory framework for financial institutions to im…" at bounding box center [245, 211] width 0 height 10
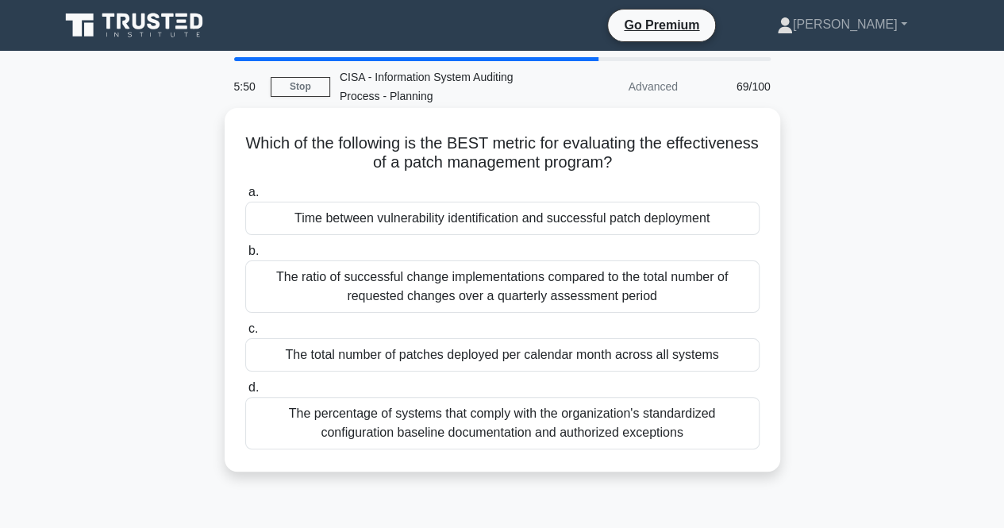
click at [489, 224] on div "Time between vulnerability identification and successful patch deployment" at bounding box center [502, 218] width 514 height 33
click at [245, 198] on input "a. Time between vulnerability identification and successful patch deployment" at bounding box center [245, 192] width 0 height 10
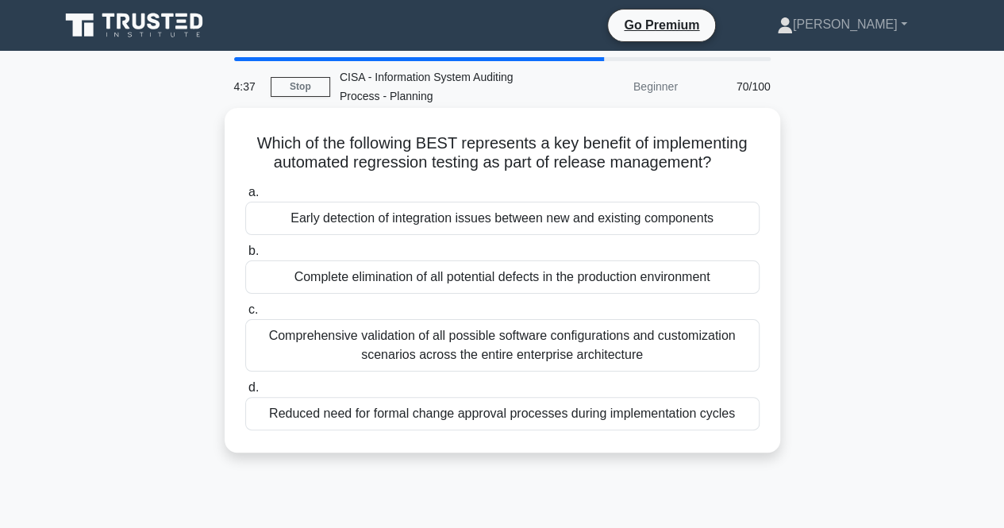
click at [413, 218] on div "Early detection of integration issues between new and existing components" at bounding box center [502, 218] width 514 height 33
click at [245, 198] on input "a. Early detection of integration issues between new and existing components" at bounding box center [245, 192] width 0 height 10
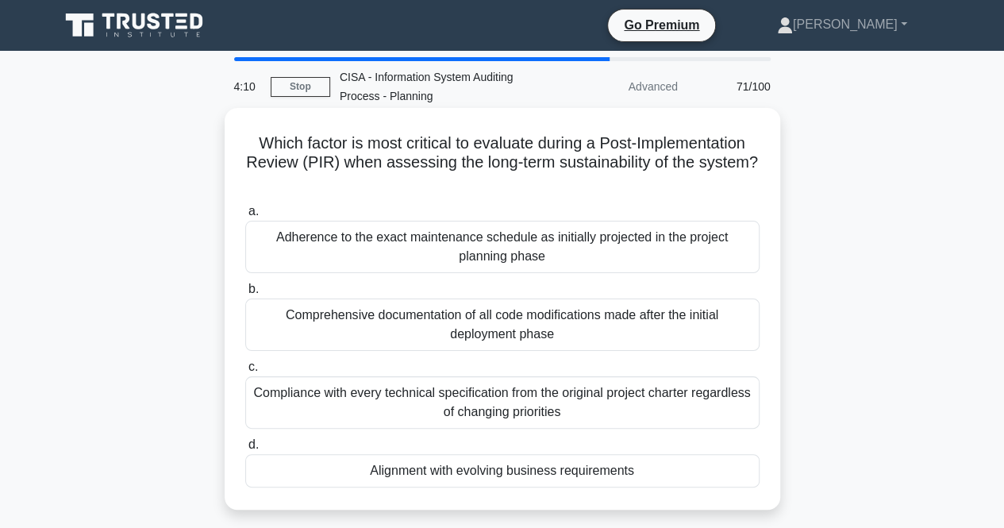
click at [447, 475] on div "Alignment with evolving business requirements" at bounding box center [502, 470] width 514 height 33
click at [245, 450] on input "d. Alignment with evolving business requirements" at bounding box center [245, 445] width 0 height 10
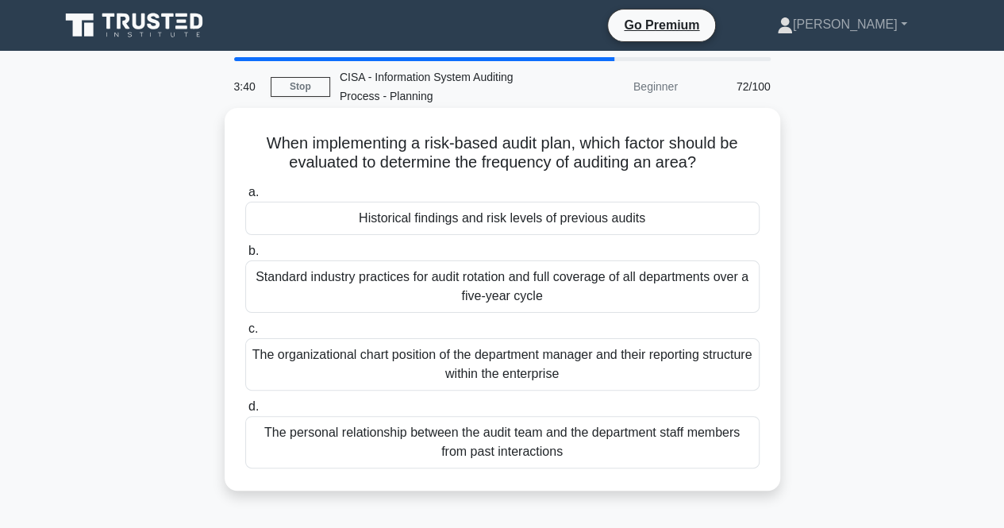
click at [466, 361] on div "The organizational chart position of the department manager and their reporting…" at bounding box center [502, 364] width 514 height 52
click at [245, 334] on input "c. The organizational chart position of the department manager and their report…" at bounding box center [245, 329] width 0 height 10
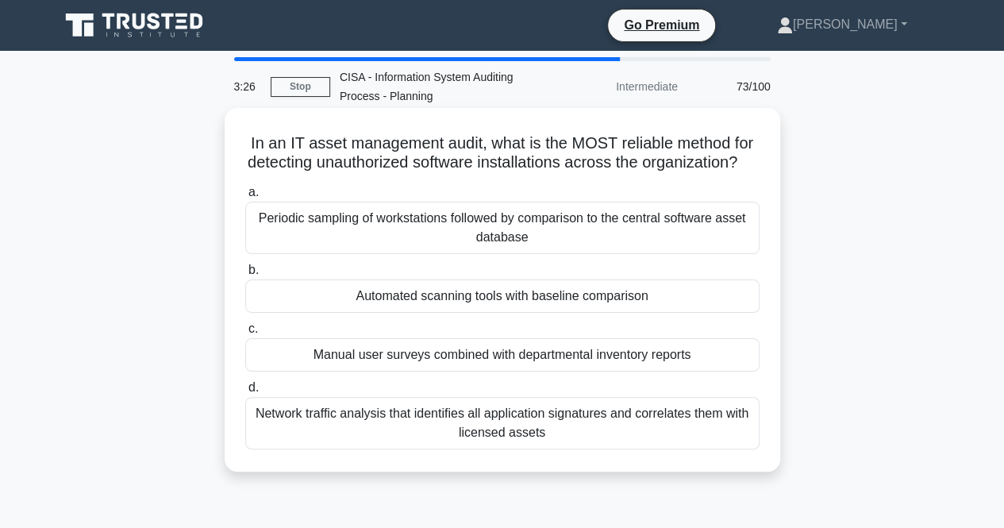
click at [491, 436] on div "Network traffic analysis that identifies all application signatures and correla…" at bounding box center [502, 423] width 514 height 52
click at [245, 393] on input "d. Network traffic analysis that identifies all application signatures and corr…" at bounding box center [245, 387] width 0 height 10
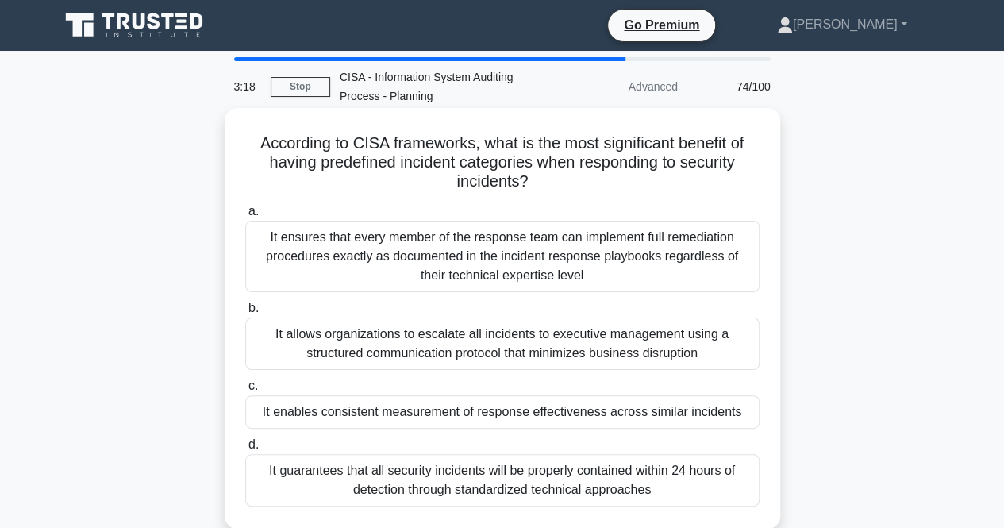
click at [411, 323] on div "It allows organizations to escalate all incidents to executive management using…" at bounding box center [502, 343] width 514 height 52
click at [245, 313] on input "b. It allows organizations to escalate all incidents to executive management us…" at bounding box center [245, 308] width 0 height 10
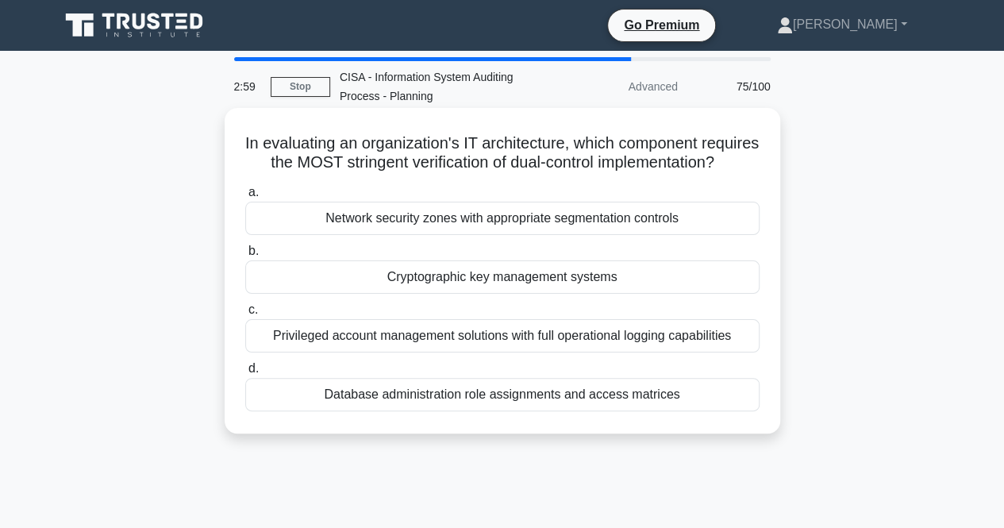
click at [391, 411] on div "Database administration role assignments and access matrices" at bounding box center [502, 394] width 514 height 33
click at [245, 374] on input "d. Database administration role assignments and access matrices" at bounding box center [245, 368] width 0 height 10
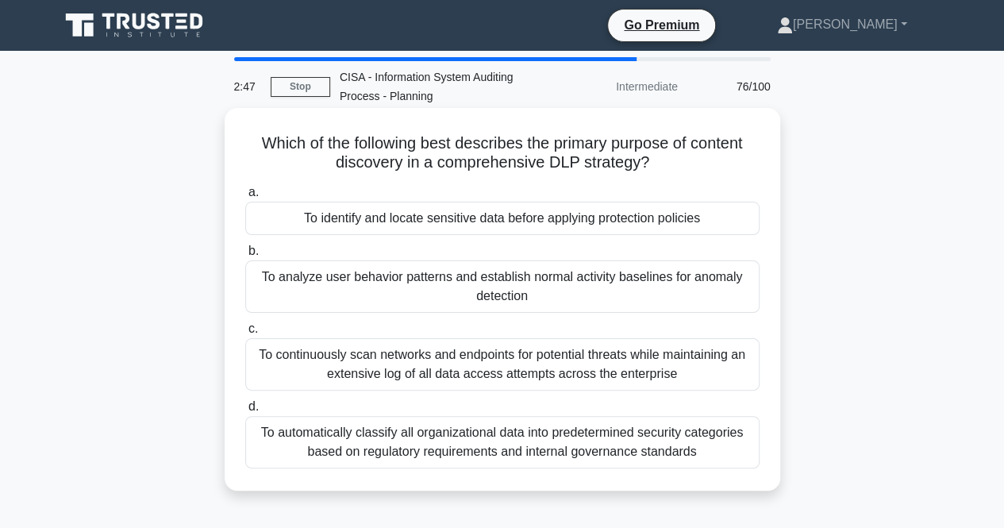
click at [381, 225] on div "To identify and locate sensitive data before applying protection policies" at bounding box center [502, 218] width 514 height 33
click at [245, 198] on input "a. To identify and locate sensitive data before applying protection policies" at bounding box center [245, 192] width 0 height 10
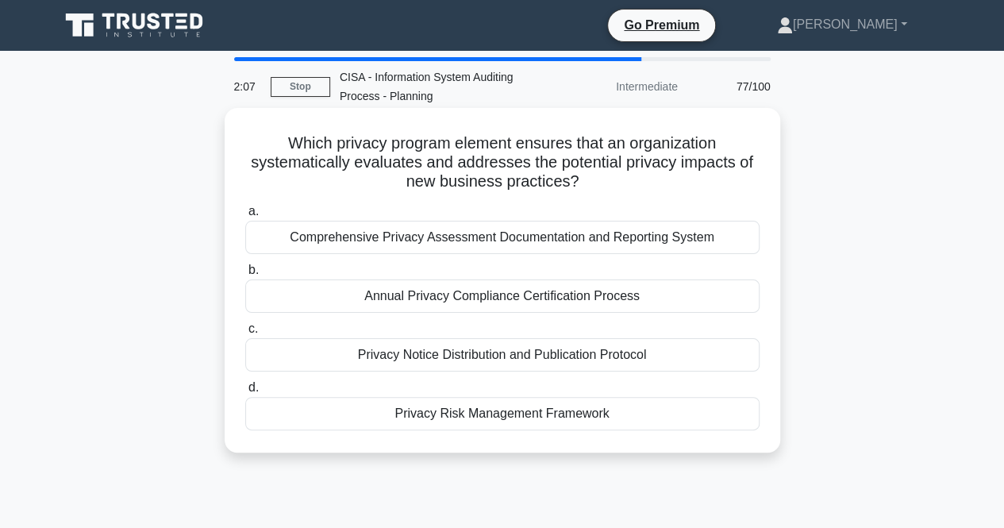
click at [470, 414] on div "Privacy Risk Management Framework" at bounding box center [502, 413] width 514 height 33
click at [245, 393] on input "d. Privacy Risk Management Framework" at bounding box center [245, 387] width 0 height 10
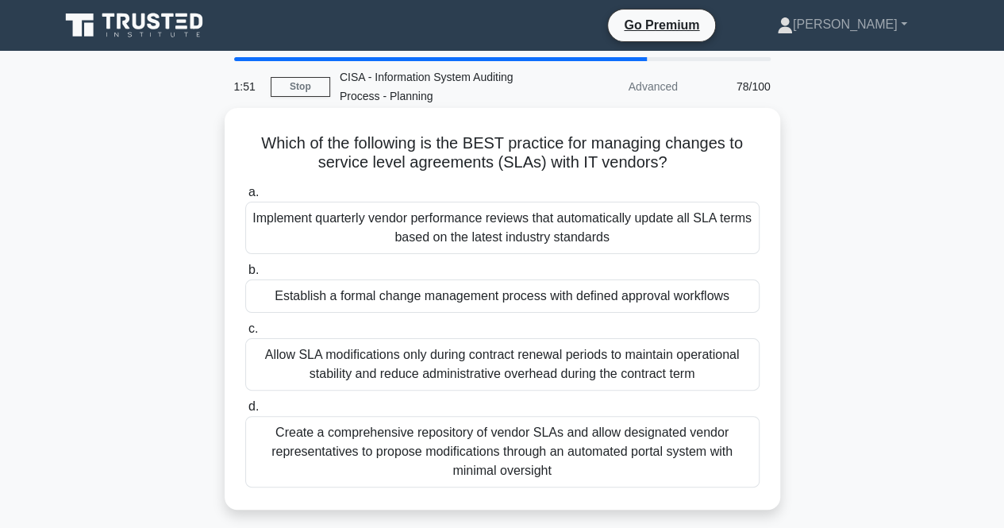
click at [349, 440] on div "Create a comprehensive repository of vendor SLAs and allow designated vendor re…" at bounding box center [502, 451] width 514 height 71
click at [245, 412] on input "d. Create a comprehensive repository of vendor SLAs and allow designated vendor…" at bounding box center [245, 406] width 0 height 10
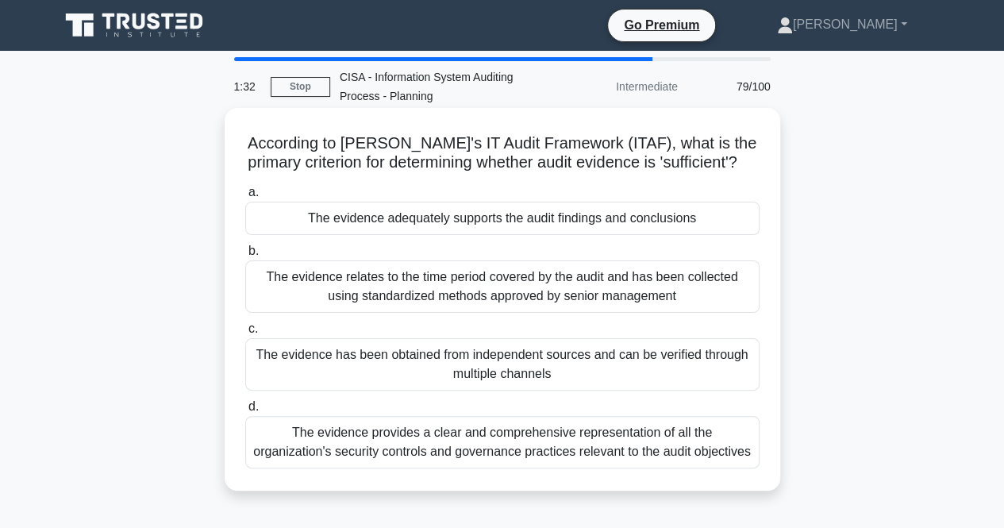
click at [416, 224] on div "The evidence adequately supports the audit findings and conclusions" at bounding box center [502, 218] width 514 height 33
click at [245, 198] on input "a. The evidence adequately supports the audit findings and conclusions" at bounding box center [245, 192] width 0 height 10
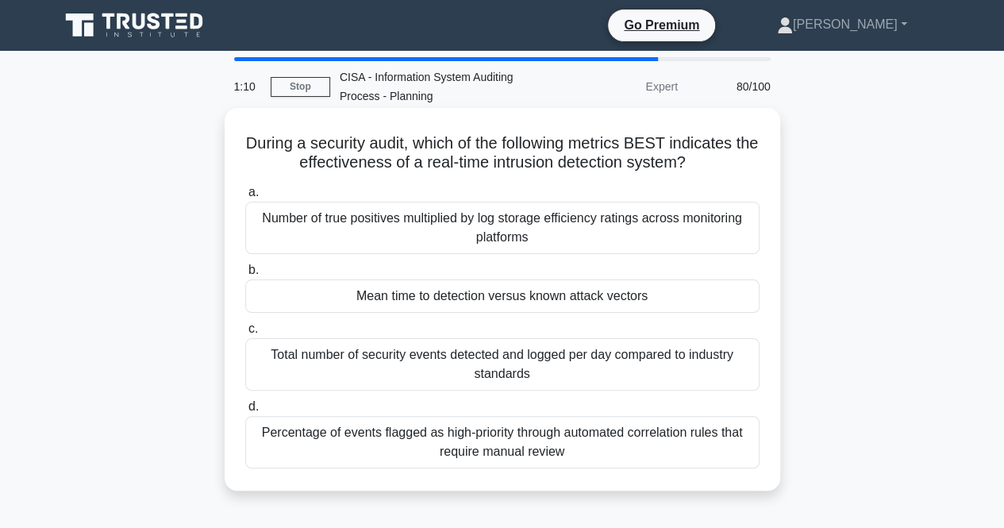
click at [449, 433] on div "Percentage of events flagged as high-priority through automated correlation rul…" at bounding box center [502, 442] width 514 height 52
click at [245, 412] on input "d. Percentage of events flagged as high-priority through automated correlation …" at bounding box center [245, 406] width 0 height 10
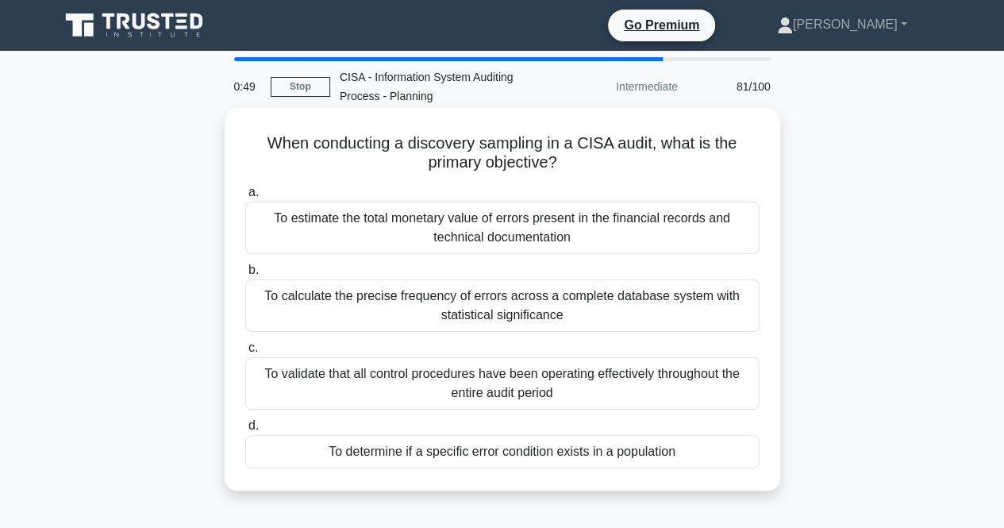
click at [465, 455] on div "To determine if a specific error condition exists in a population" at bounding box center [502, 451] width 514 height 33
click at [245, 431] on input "d. To determine if a specific error condition exists in a population" at bounding box center [245, 425] width 0 height 10
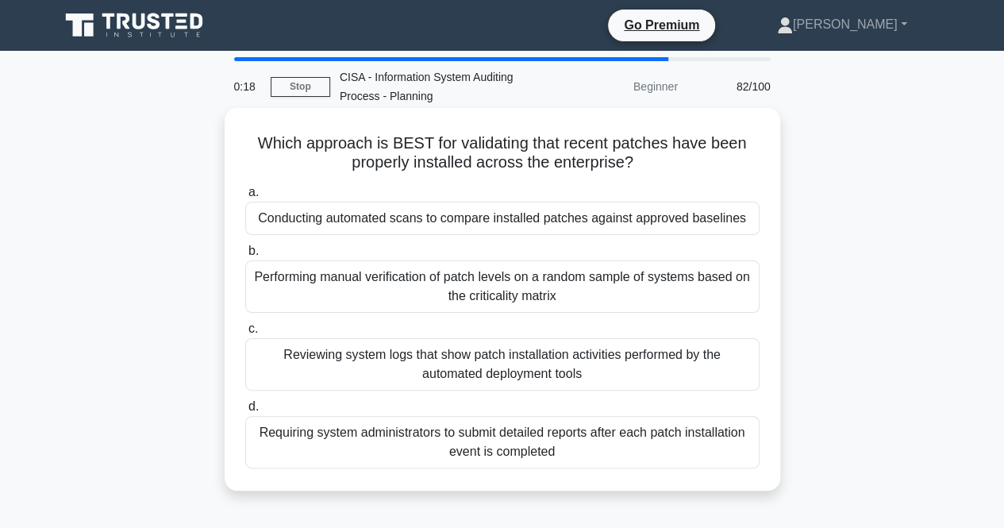
click at [476, 361] on div "Reviewing system logs that show patch installation activities performed by the …" at bounding box center [502, 364] width 514 height 52
click at [245, 334] on input "c. Reviewing system logs that show patch installation activities performed by t…" at bounding box center [245, 329] width 0 height 10
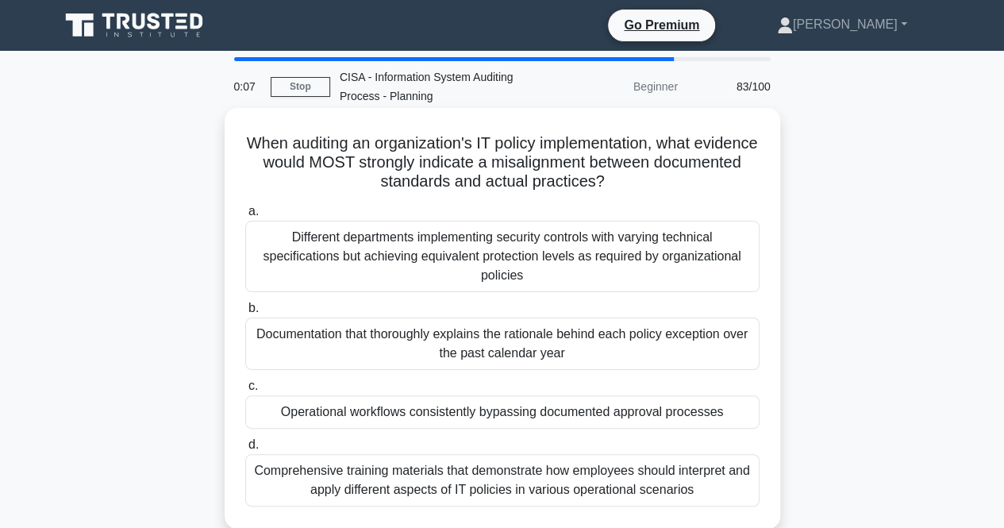
click at [441, 332] on div "Documentation that thoroughly explains the rationale behind each policy excepti…" at bounding box center [502, 343] width 514 height 52
click at [245, 313] on input "b. Documentation that thoroughly explains the rationale behind each policy exce…" at bounding box center [245, 308] width 0 height 10
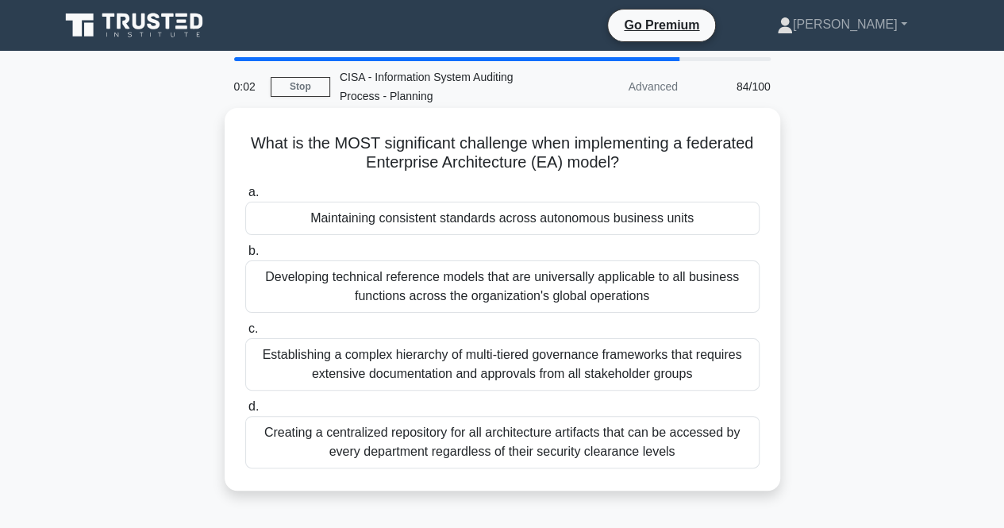
click at [597, 225] on div "Maintaining consistent standards across autonomous business units" at bounding box center [502, 218] width 514 height 33
click at [245, 198] on input "a. Maintaining consistent standards across autonomous business units" at bounding box center [245, 192] width 0 height 10
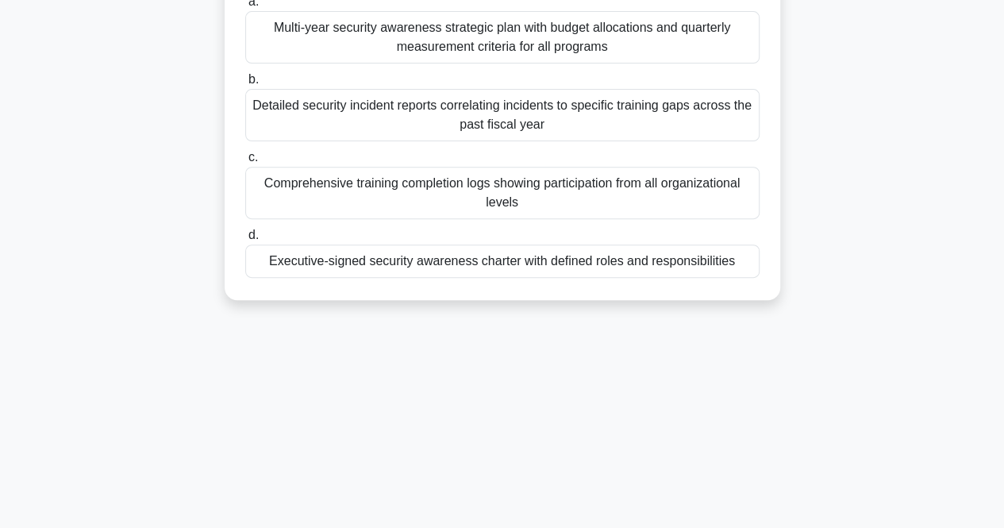
scroll to position [159, 0]
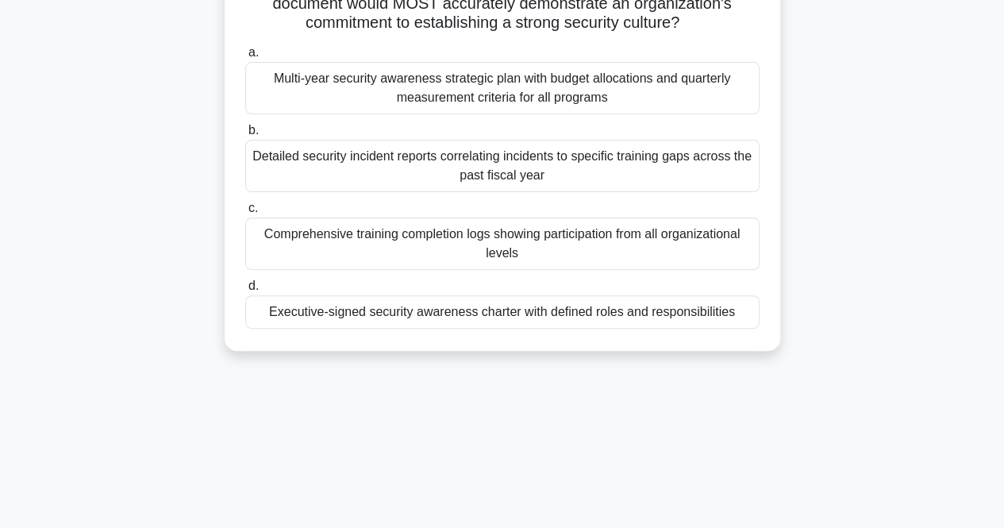
click at [543, 167] on div "Detailed security incident reports correlating incidents to specific training g…" at bounding box center [502, 166] width 514 height 52
click at [245, 136] on input "b. Detailed security incident reports correlating incidents to specific trainin…" at bounding box center [245, 130] width 0 height 10
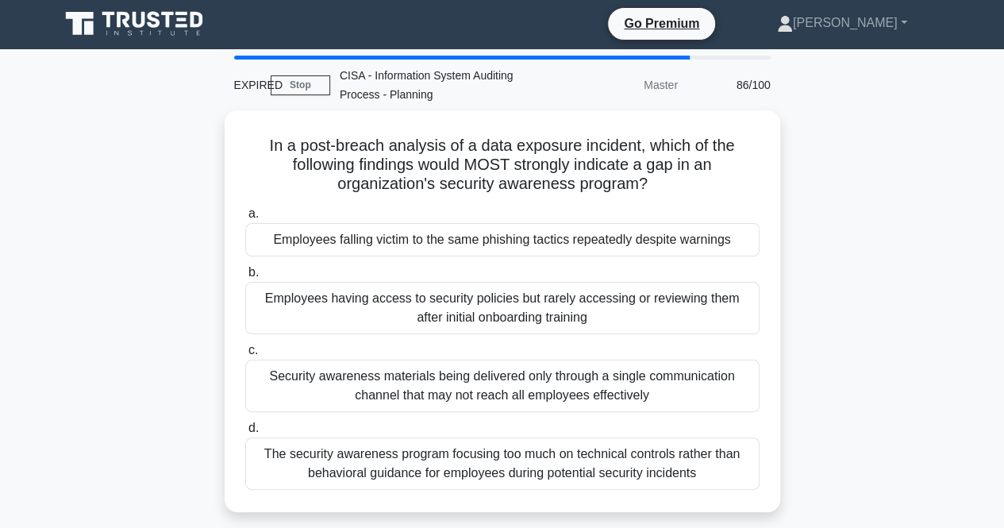
scroll to position [0, 0]
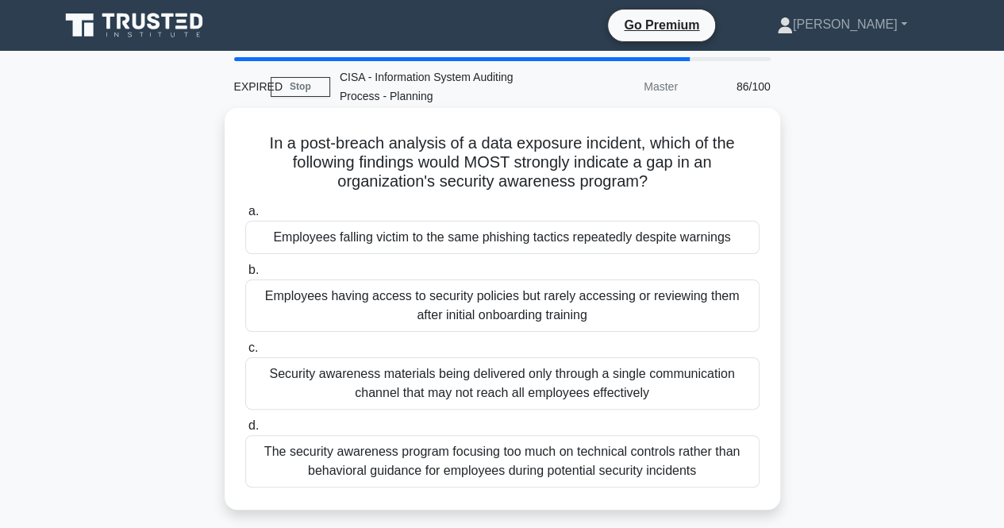
click at [395, 232] on div "Employees falling victim to the same phishing tactics repeatedly despite warnin…" at bounding box center [502, 237] width 514 height 33
click at [245, 217] on input "a. Employees falling victim to the same phishing tactics repeatedly despite war…" at bounding box center [245, 211] width 0 height 10
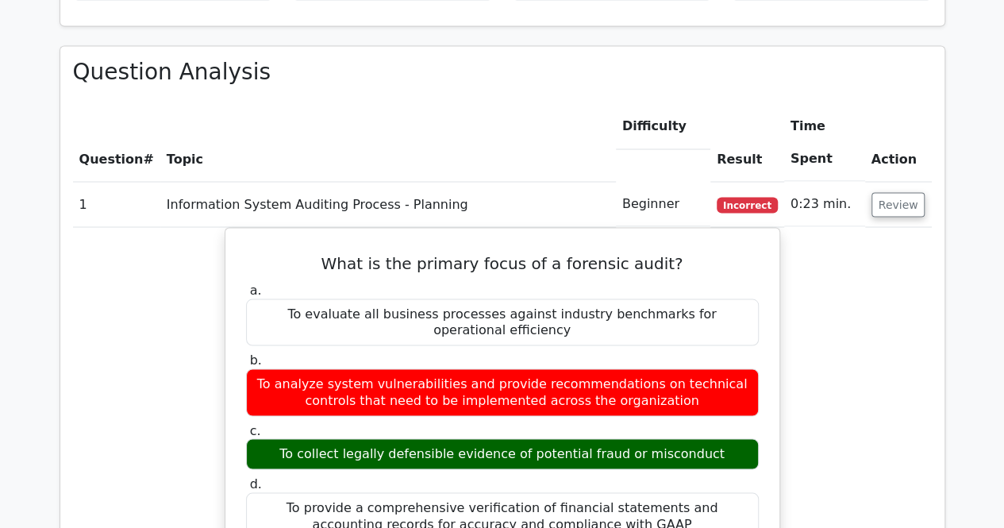
scroll to position [1376, 0]
